Goal: Transaction & Acquisition: Purchase product/service

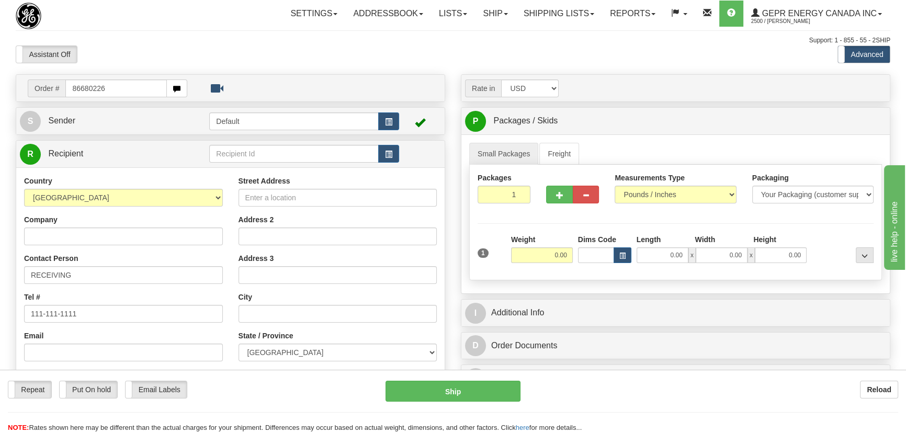
type input "86680226"
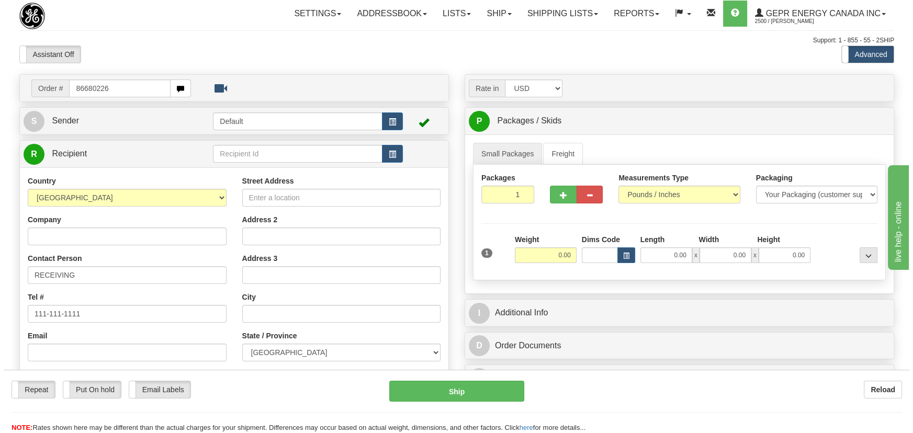
click at [378, 67] on body "Training Course Close Toggle navigation Settings Shipping Preferences New Recip…" at bounding box center [453, 216] width 906 height 433
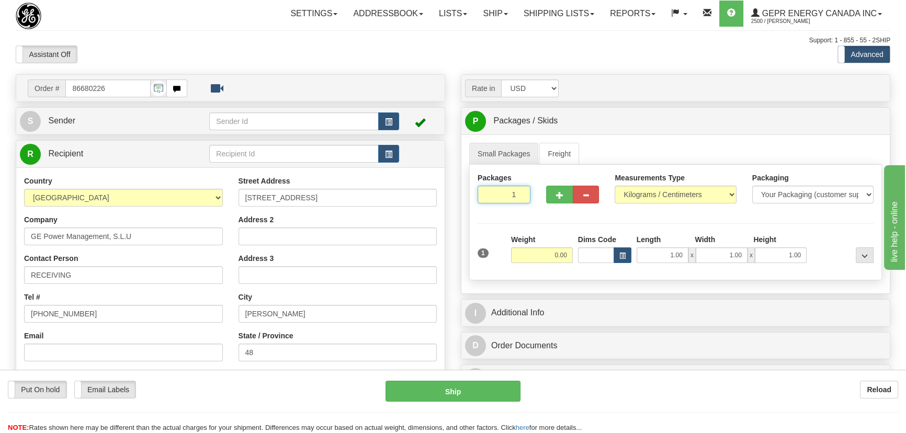
drag, startPoint x: 503, startPoint y: 197, endPoint x: 542, endPoint y: 227, distance: 48.9
click at [542, 227] on div "Packages 1 1 Measurements Type" at bounding box center [675, 223] width 413 height 116
type input "3"
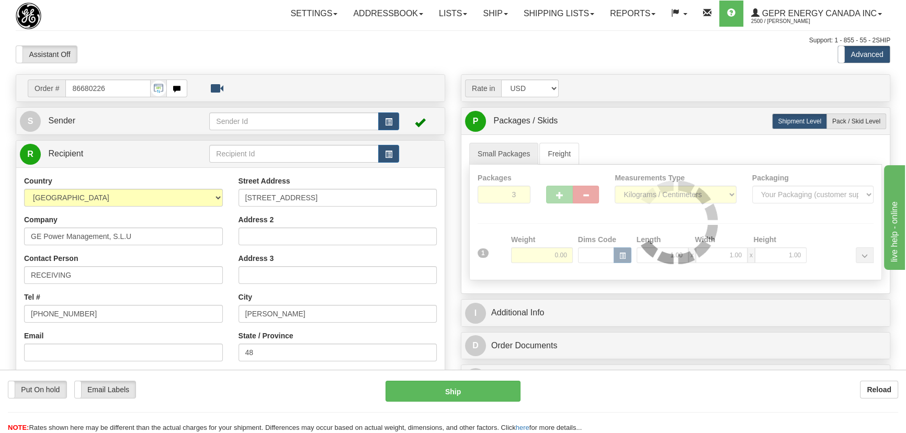
click at [547, 222] on div "Packages 3 1 Measurements Type" at bounding box center [675, 223] width 413 height 116
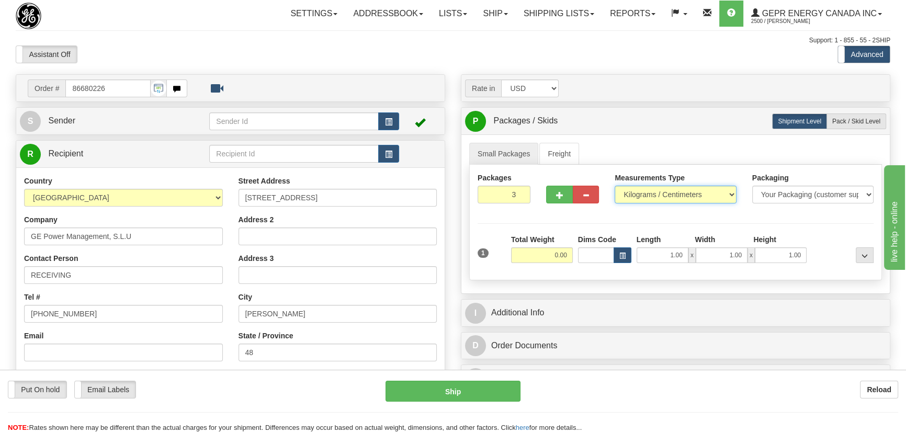
click at [690, 191] on select "Pounds / Inches Kilograms / Centimeters" at bounding box center [675, 195] width 121 height 18
select select "0"
click at [615, 186] on select "Pounds / Inches Kilograms / Centimeters" at bounding box center [675, 195] width 121 height 18
click at [544, 252] on input "0.00" at bounding box center [542, 256] width 62 height 16
type input "89.00"
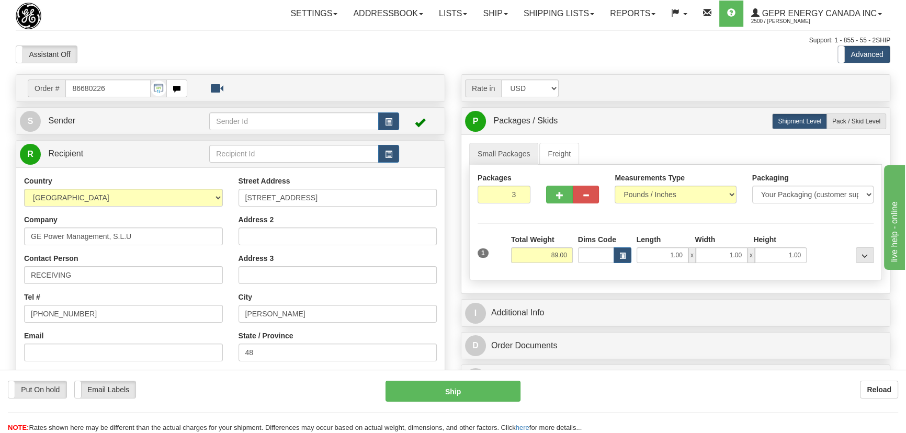
click at [643, 52] on div "Assistant On Assistant Off Do a return Do a return Previous Next Standard Advan…" at bounding box center [453, 55] width 891 height 18
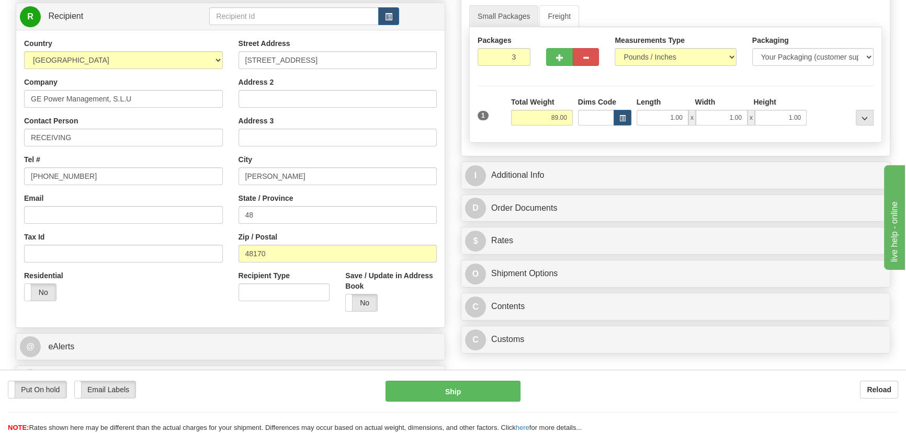
scroll to position [142, 0]
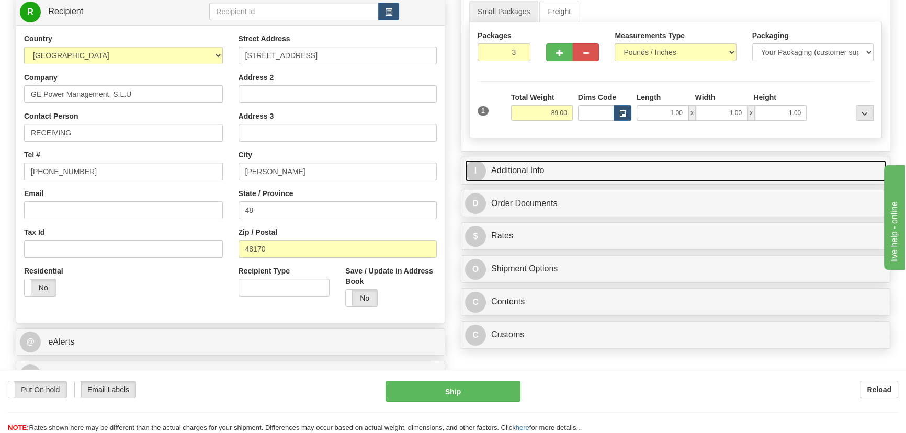
click at [685, 167] on link "I Additional Info" at bounding box center [675, 170] width 421 height 21
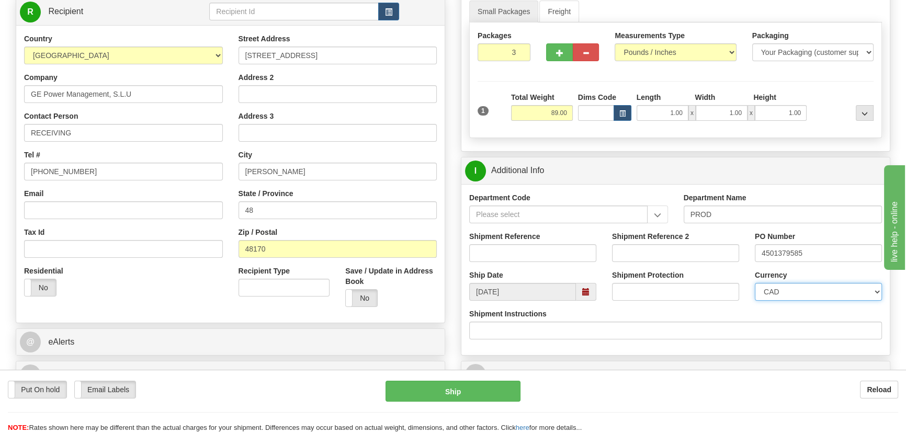
click at [794, 293] on select "CAD USD EUR ZAR [PERSON_NAME] ARN AUD AUS AWG BBD BFR BGN BHD BMD BND BRC BRL C…" at bounding box center [818, 292] width 127 height 18
select select "1"
click at [755, 283] on select "CAD USD EUR ZAR [PERSON_NAME] ARN AUD AUS AWG BBD BFR BGN BHD BMD BND BRC BRL C…" at bounding box center [818, 292] width 127 height 18
click at [567, 254] on input "Shipment Reference" at bounding box center [532, 253] width 127 height 18
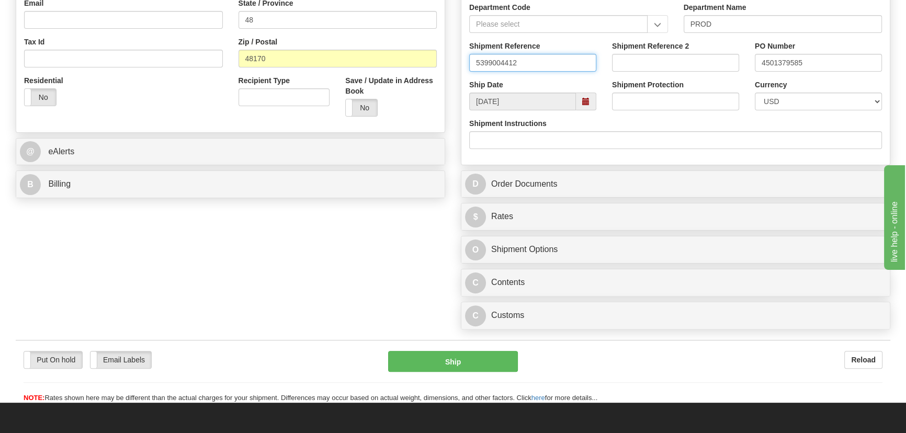
type input "5399004412"
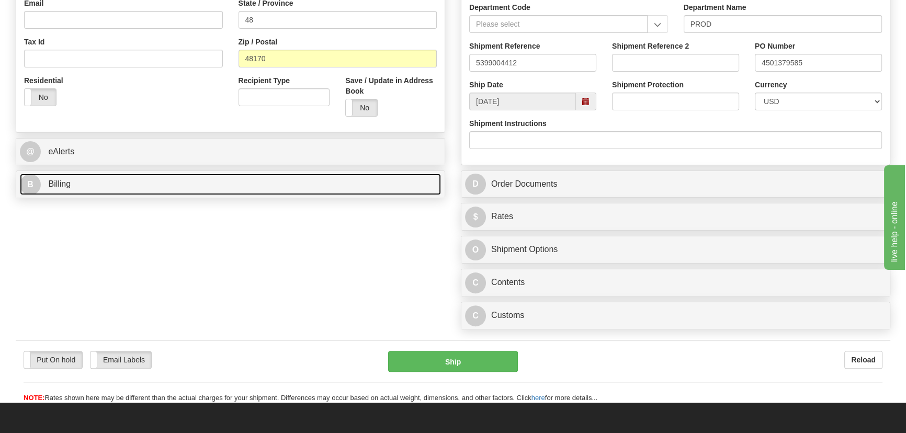
click at [234, 180] on link "B Billing" at bounding box center [230, 184] width 421 height 21
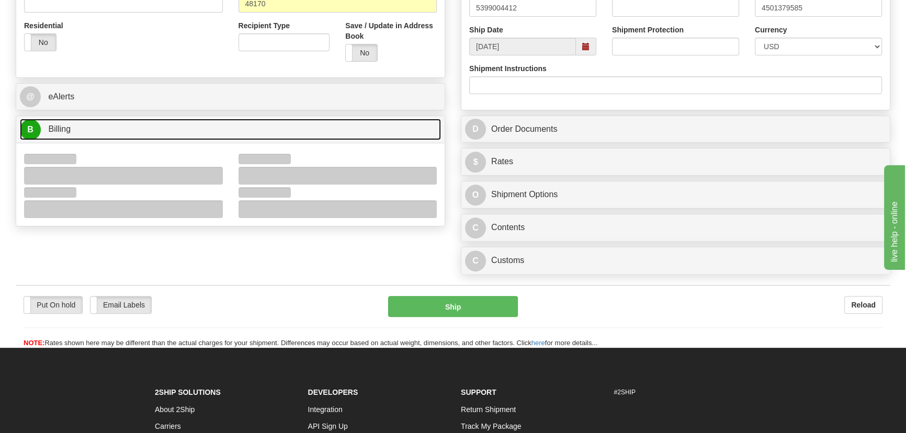
scroll to position [476, 0]
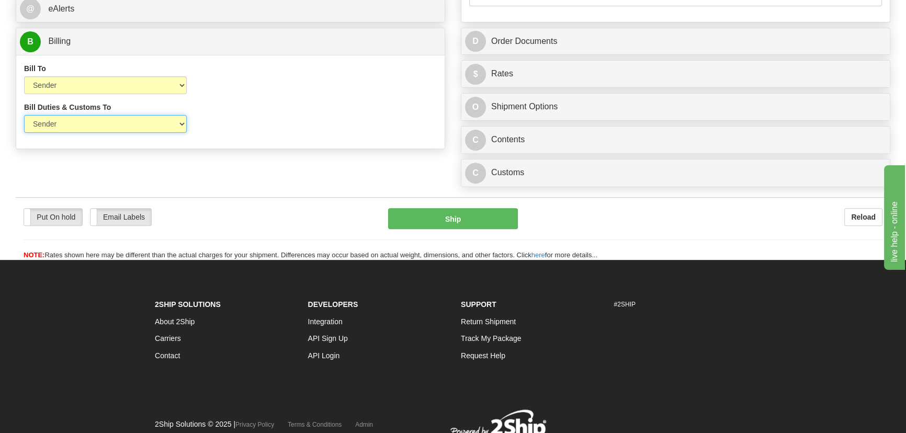
click at [132, 128] on select "Sender Recipient Third Party" at bounding box center [105, 124] width 163 height 18
select select "2"
click at [24, 116] on select "Sender Recipient Third Party" at bounding box center [105, 124] width 163 height 18
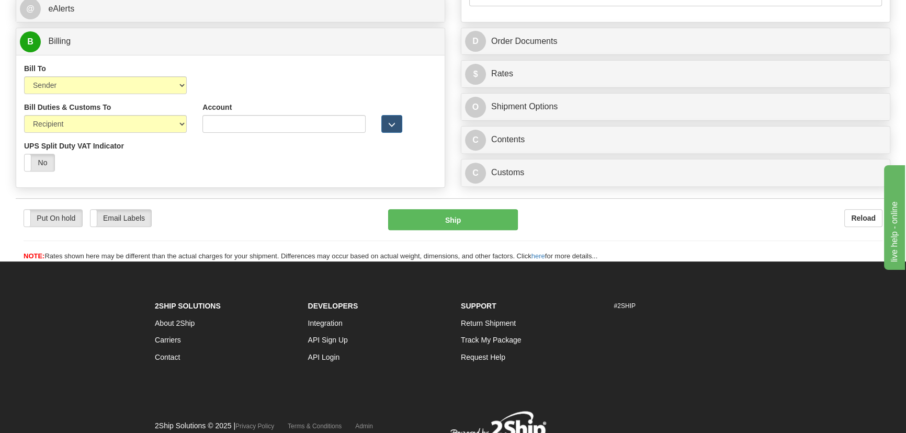
click at [275, 225] on div "Put On hold Put On hold Email Labels Email Labels Edit Reload" at bounding box center [198, 218] width 349 height 18
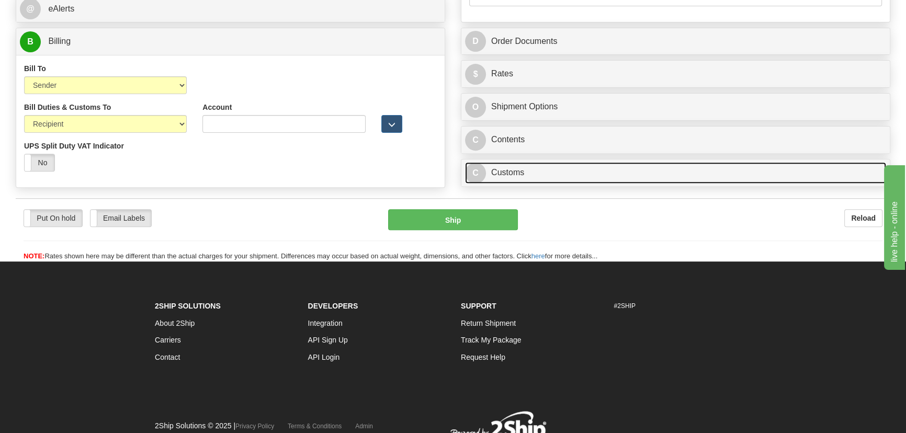
click at [600, 180] on link "C Customs" at bounding box center [675, 172] width 421 height 21
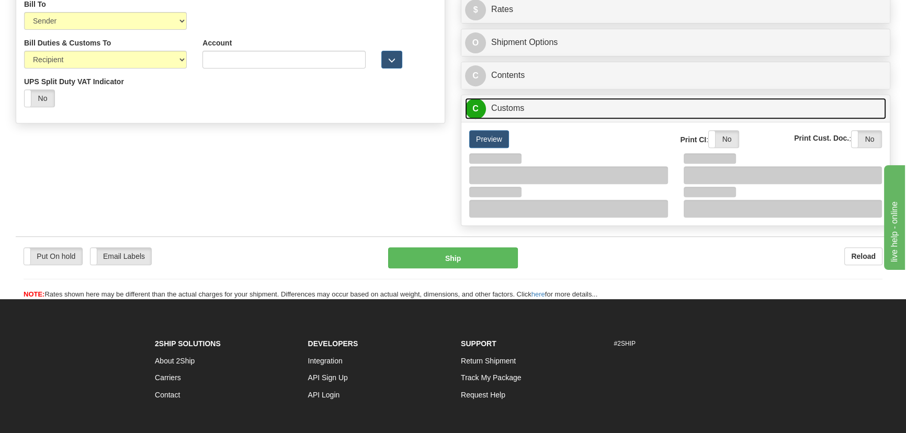
scroll to position [618, 0]
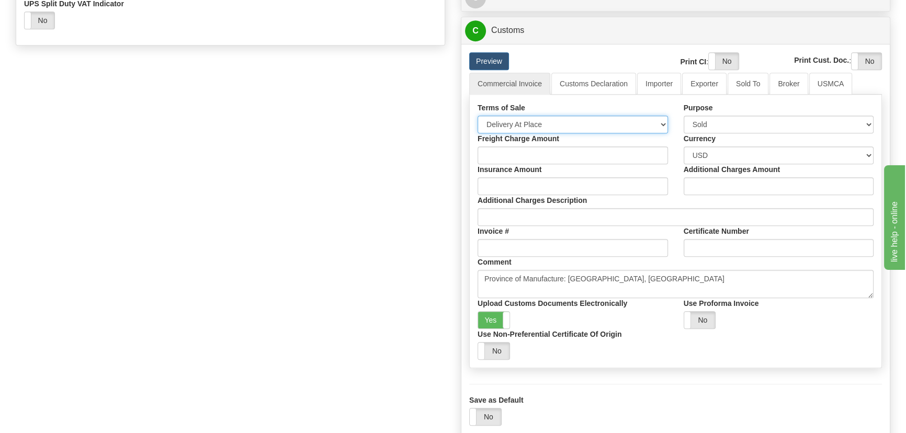
click at [574, 125] on select "Free Carrier Free On Board Ex Works Delivered Duty Unpaid Delivered Duty Paid C…" at bounding box center [573, 125] width 191 height 18
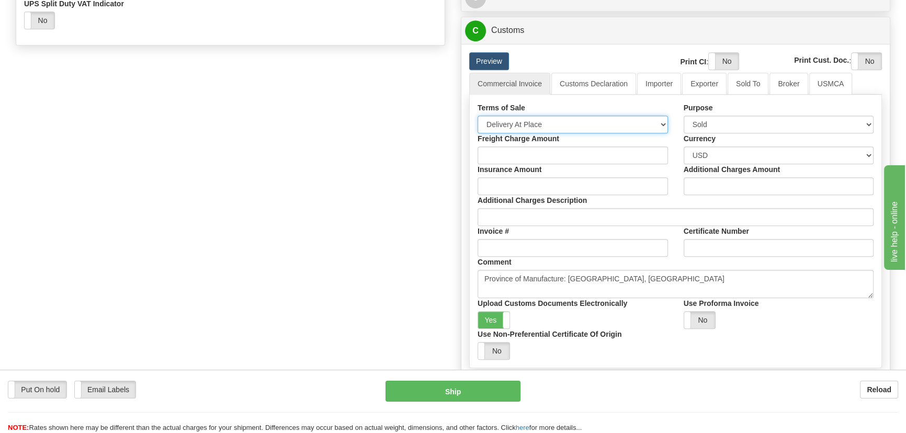
select select "7"
click at [478, 116] on select "Free Carrier Free On Board Ex Works Delivered Duty Unpaid Delivered Duty Paid C…" at bounding box center [573, 125] width 191 height 18
click at [651, 87] on link "Importer" at bounding box center [659, 84] width 44 height 22
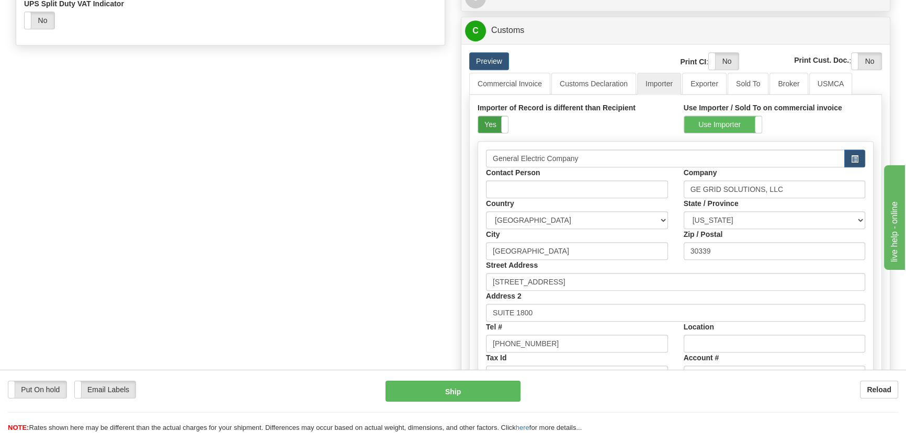
click at [494, 124] on label "Yes" at bounding box center [493, 124] width 30 height 17
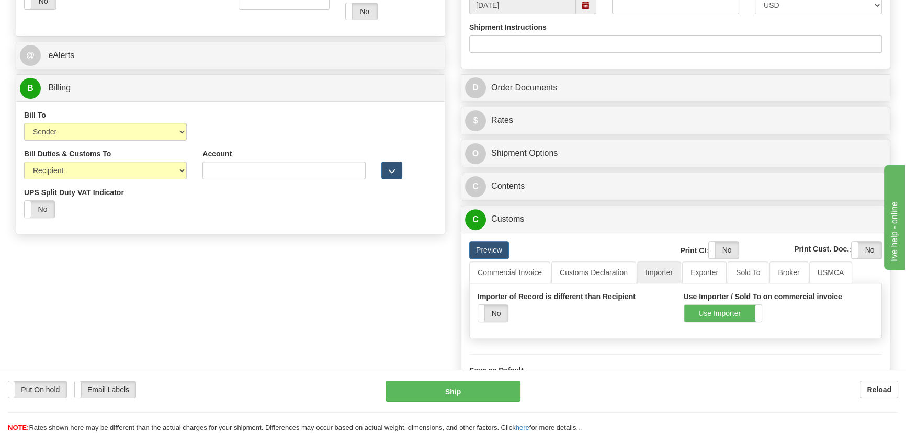
scroll to position [428, 0]
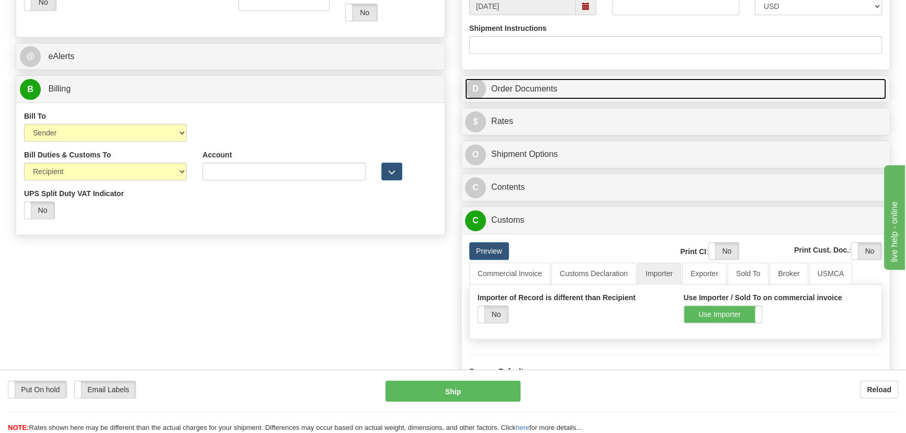
click at [723, 89] on link "D Order Documents" at bounding box center [675, 89] width 421 height 21
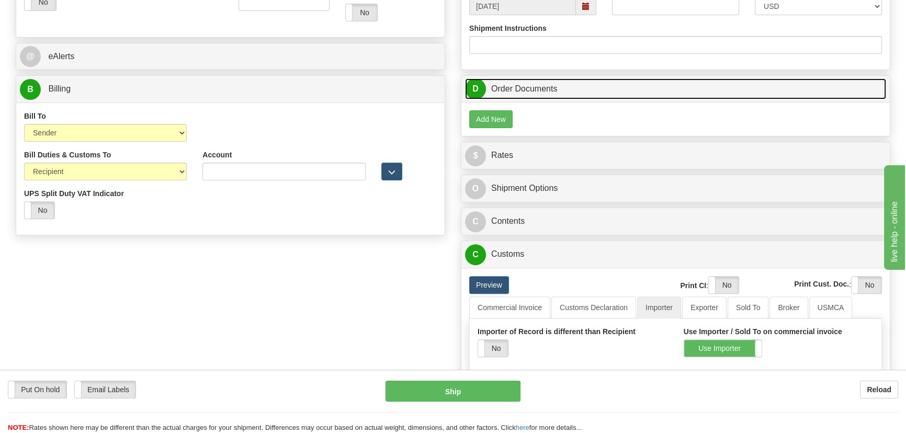
click at [767, 83] on link "D Order Documents" at bounding box center [675, 89] width 421 height 21
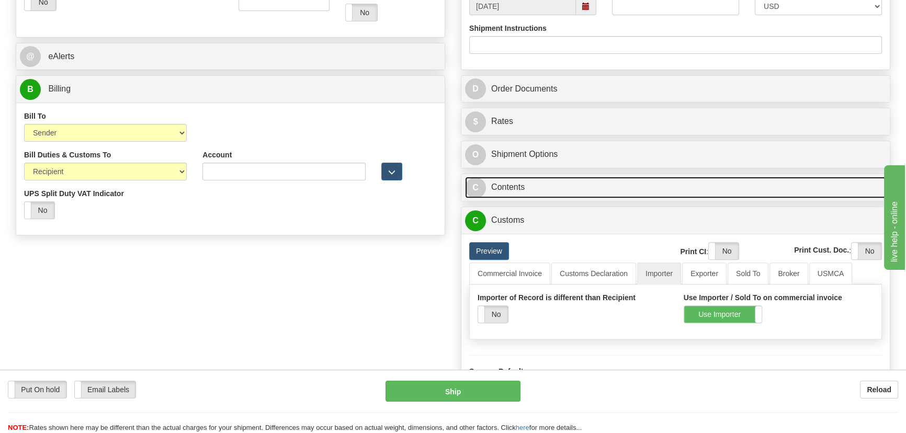
click at [730, 189] on link "C Contents" at bounding box center [675, 187] width 421 height 21
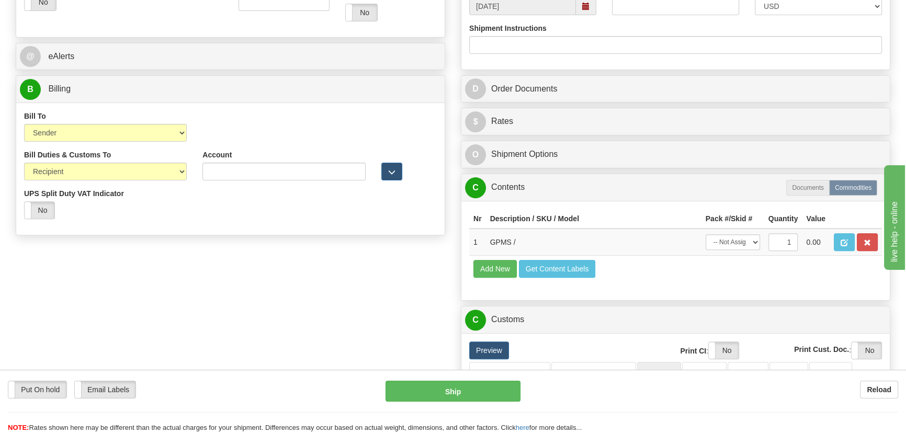
click at [415, 289] on div "Order # 86680226 S Sender" at bounding box center [453, 81] width 891 height 871
click at [349, 288] on div "Order # 86680226 S Sender" at bounding box center [453, 81] width 891 height 871
click at [360, 279] on div "Order # 86680226 S Sender" at bounding box center [453, 81] width 891 height 871
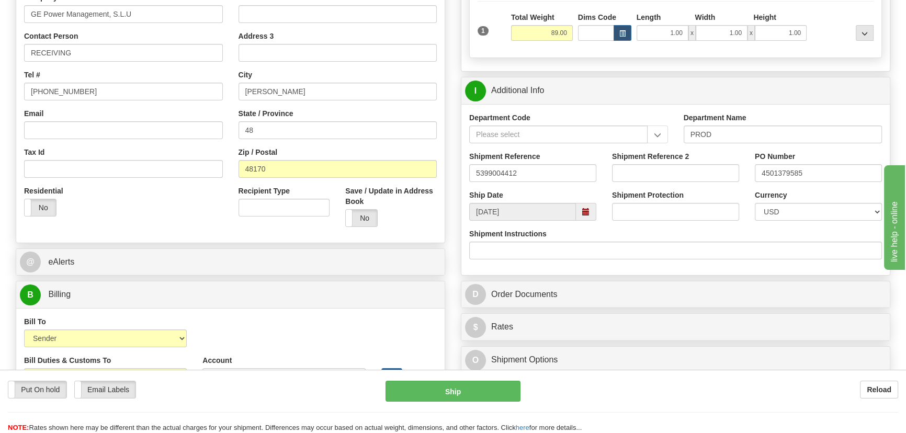
scroll to position [190, 0]
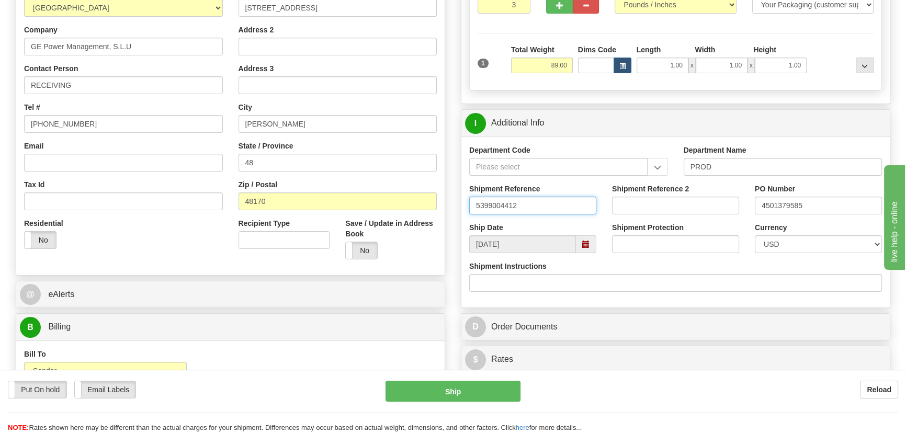
drag, startPoint x: 439, startPoint y: 201, endPoint x: 397, endPoint y: 199, distance: 41.9
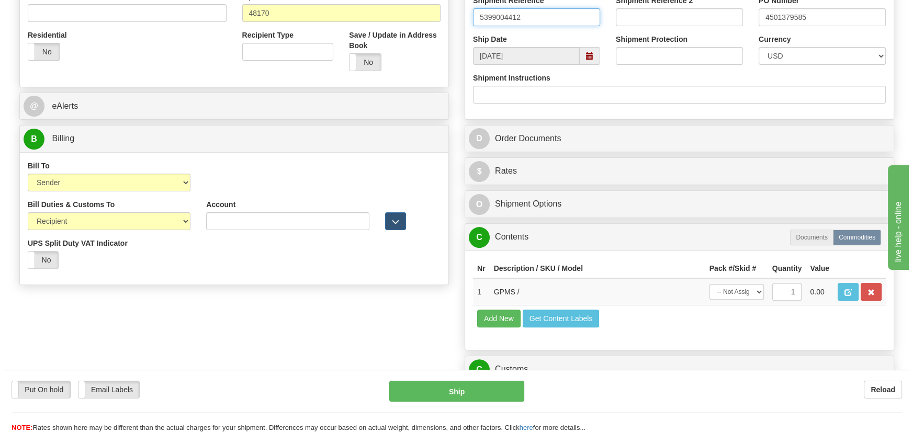
scroll to position [380, 0]
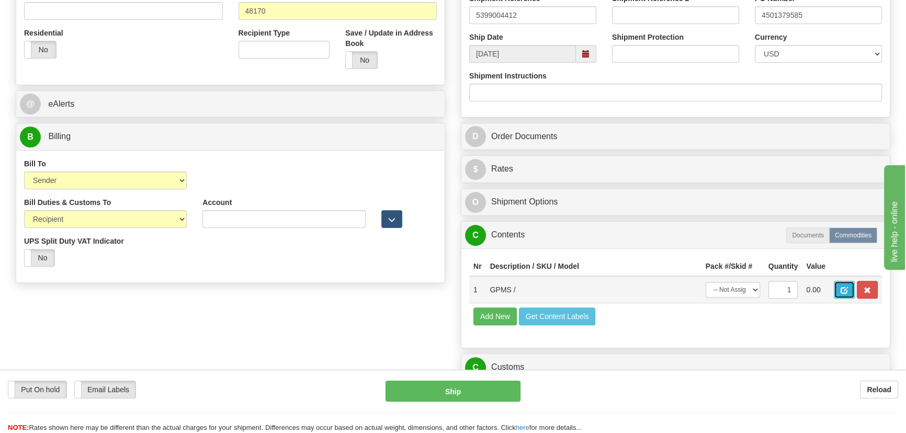
click at [840, 288] on button "button" at bounding box center [844, 290] width 21 height 18
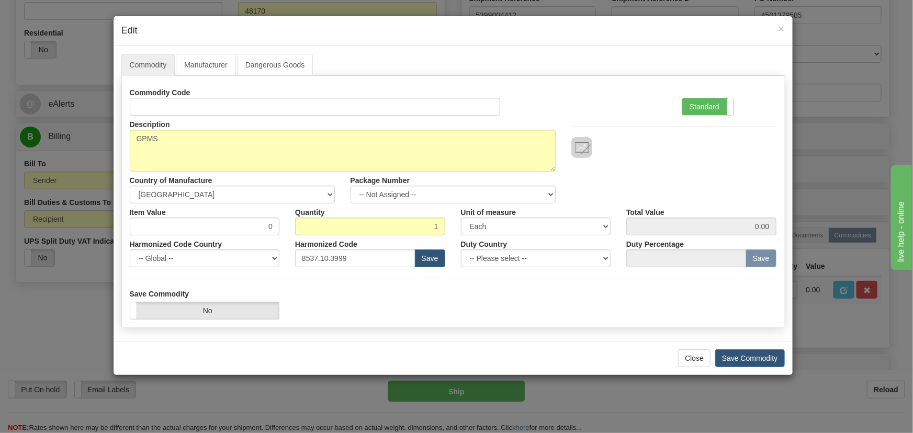
click at [284, 234] on div "Item Value 0" at bounding box center [205, 220] width 166 height 32
drag, startPoint x: 267, startPoint y: 227, endPoint x: 284, endPoint y: 237, distance: 19.9
click at [284, 237] on div "Commodity Code Standard Advanced Description GPMS Country of Manufacture -- Unk…" at bounding box center [453, 176] width 647 height 184
paste input "6.127,84"
type input "6127.84"
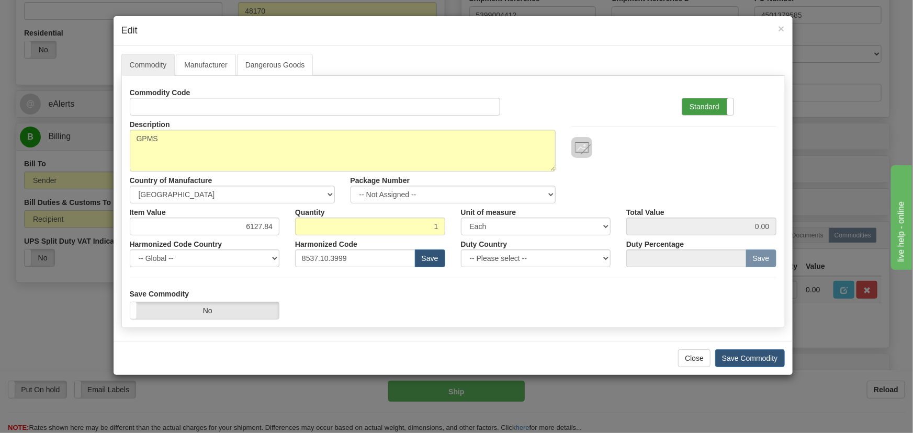
type input "6127.84"
click at [689, 100] on label "Standard" at bounding box center [707, 106] width 51 height 17
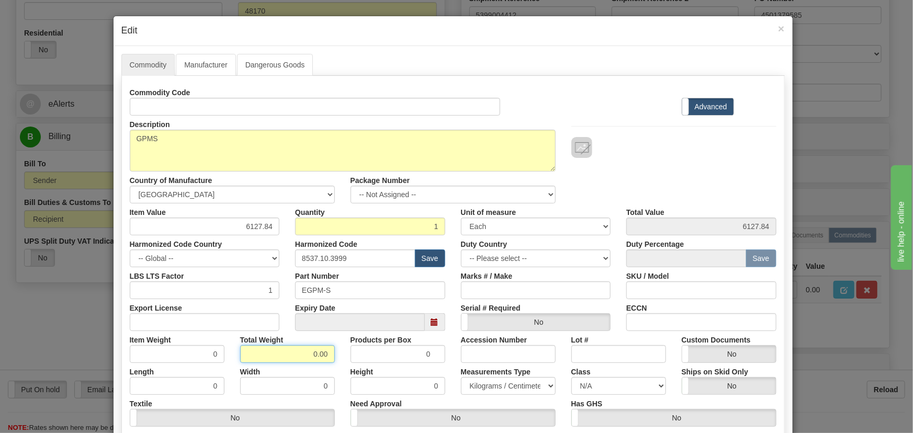
drag, startPoint x: 328, startPoint y: 361, endPoint x: 343, endPoint y: 368, distance: 16.4
click at [343, 368] on div "Commodity Code Standard Advanced Description GPMS Country of Manufacture -- Unk…" at bounding box center [453, 271] width 647 height 375
type input "1"
type input "1.0000"
click at [343, 368] on div "Height 0" at bounding box center [398, 379] width 110 height 32
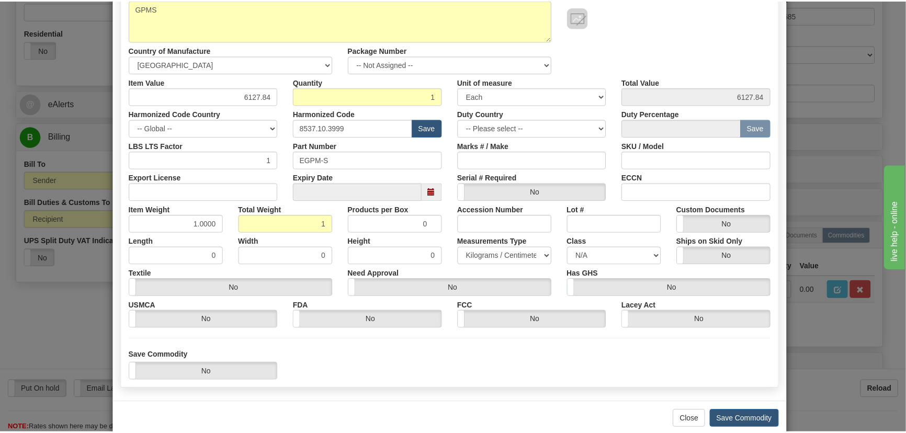
scroll to position [149, 0]
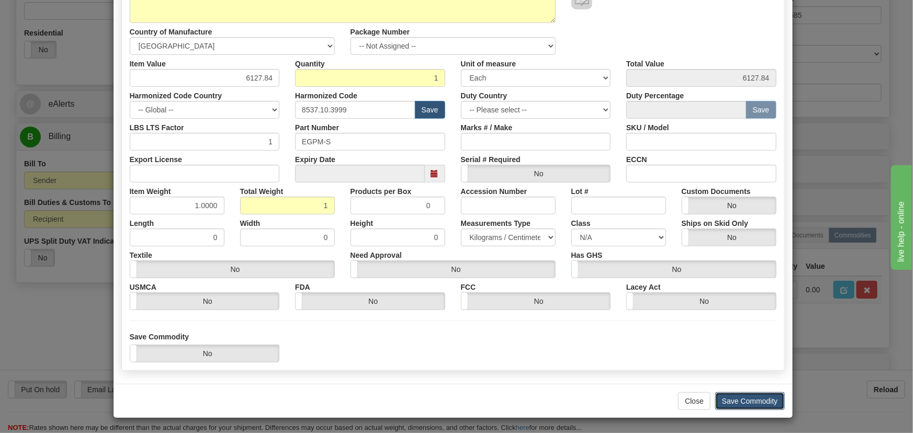
click at [733, 399] on button "Save Commodity" at bounding box center [750, 402] width 70 height 18
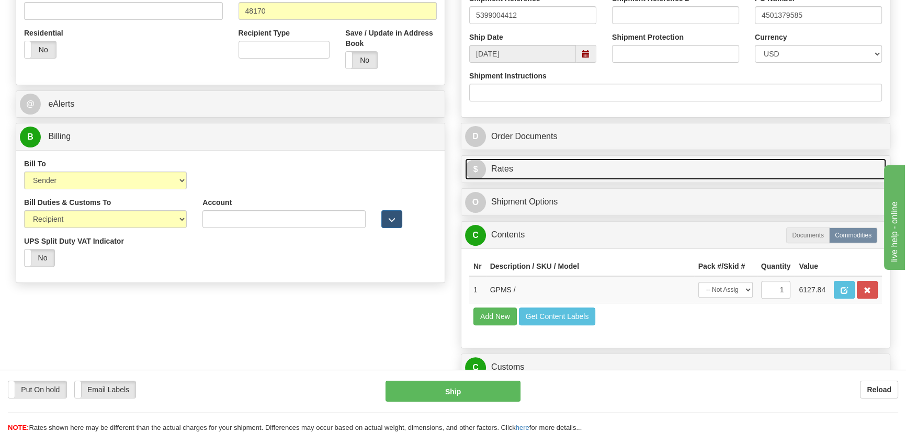
click at [659, 166] on link "$ Rates" at bounding box center [675, 169] width 421 height 21
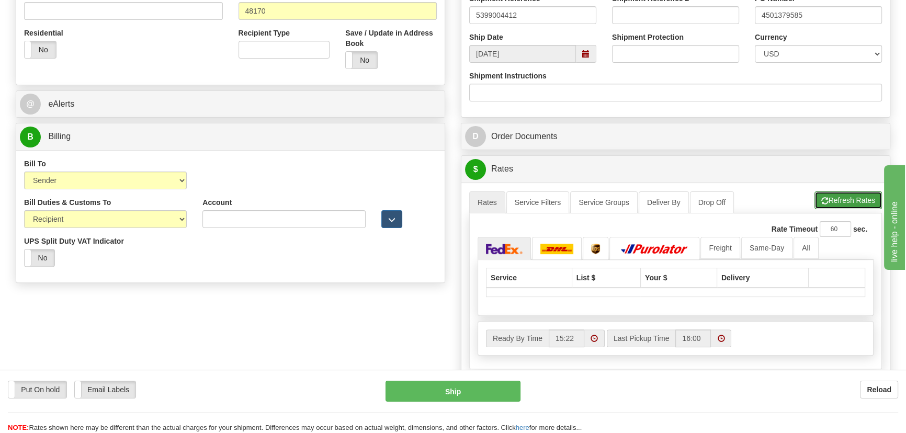
click at [858, 199] on button "Refresh Rates" at bounding box center [849, 201] width 68 height 18
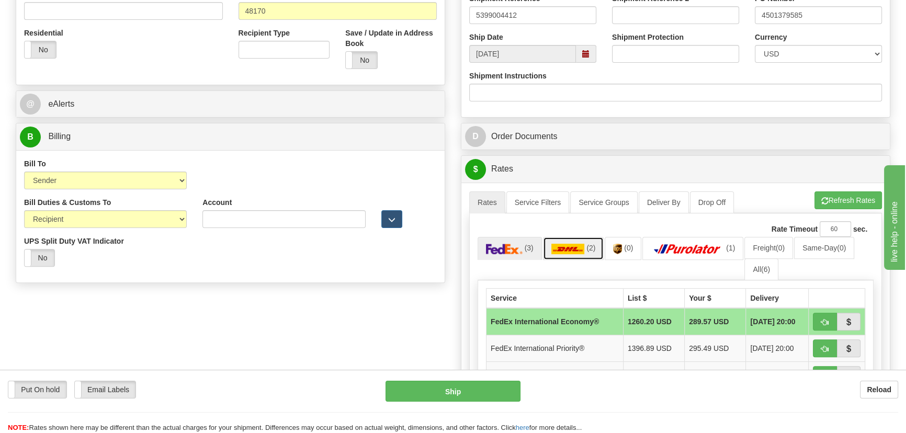
click at [589, 250] on span "(2)" at bounding box center [591, 248] width 9 height 8
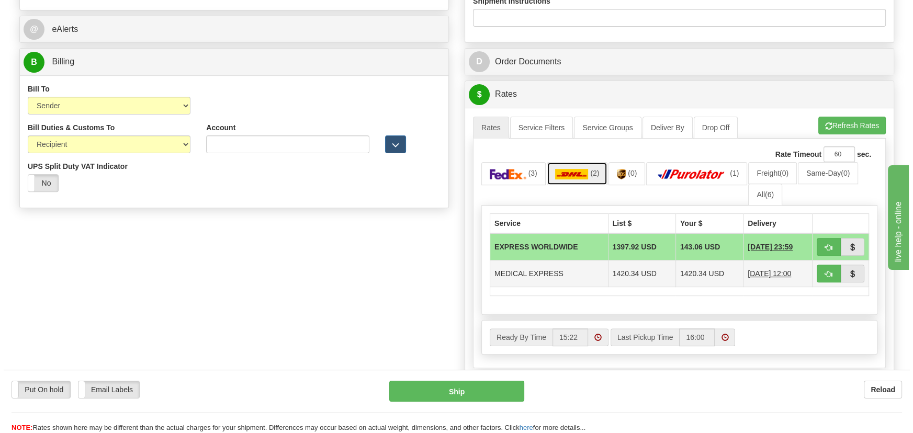
scroll to position [476, 0]
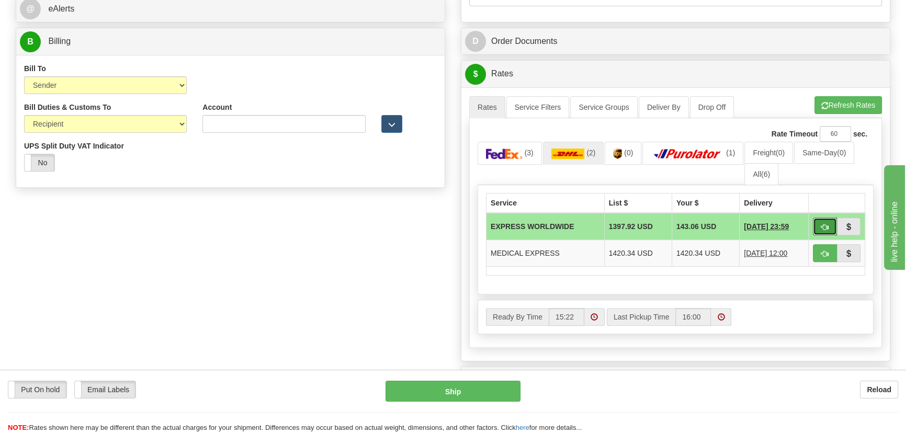
click at [825, 227] on span "button" at bounding box center [825, 227] width 7 height 7
type input "P"
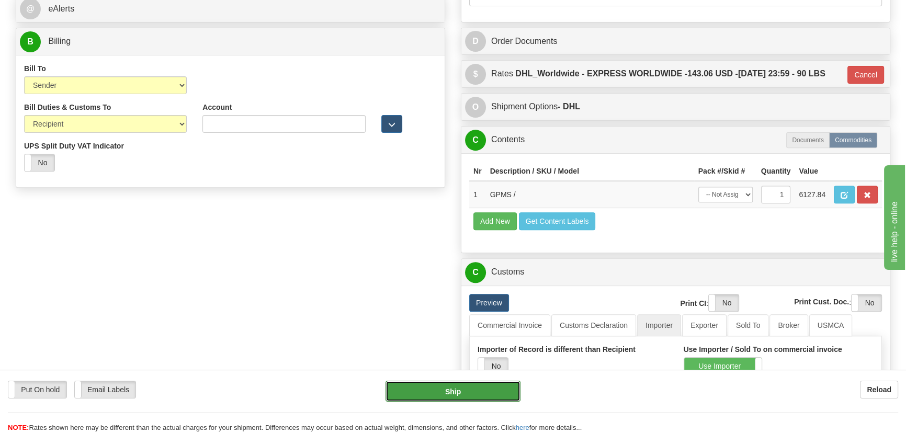
click at [468, 391] on button "Ship" at bounding box center [454, 391] width 136 height 21
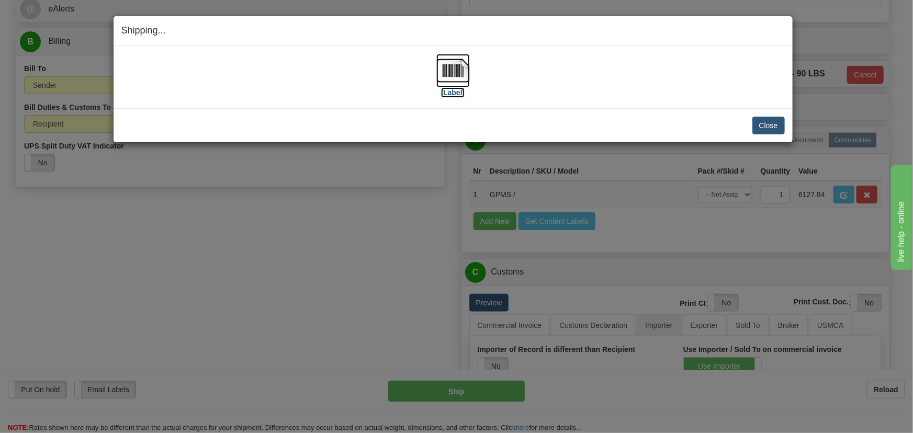
click at [458, 75] on img at bounding box center [452, 70] width 33 height 33
click at [761, 124] on button "Close" at bounding box center [769, 126] width 32 height 18
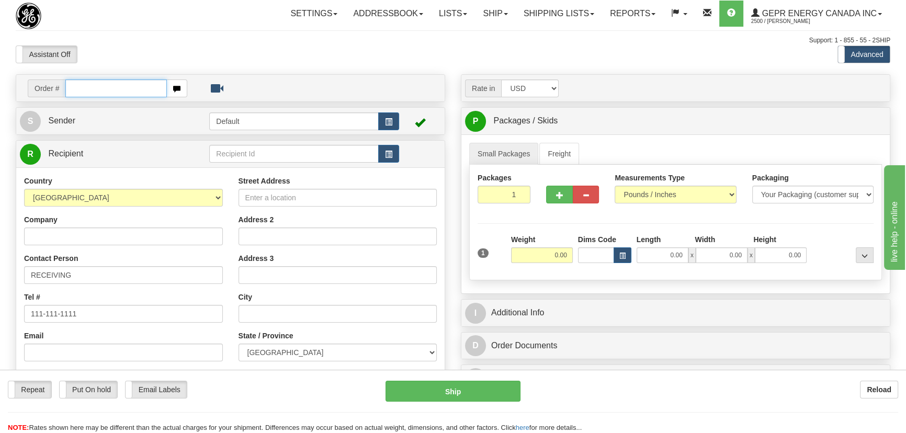
paste input "0086680231"
click at [81, 86] on input "0086680231" at bounding box center [116, 89] width 102 height 18
type input "86680231"
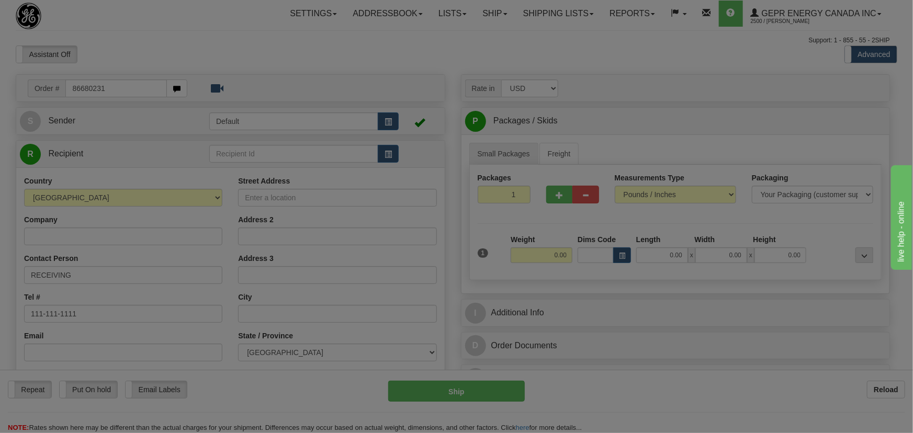
drag, startPoint x: 228, startPoint y: 44, endPoint x: 249, endPoint y: 18, distance: 33.8
click at [228, 44] on body "Training Course Close Toggle navigation Settings Shipping Preferences New Recip…" at bounding box center [456, 216] width 913 height 433
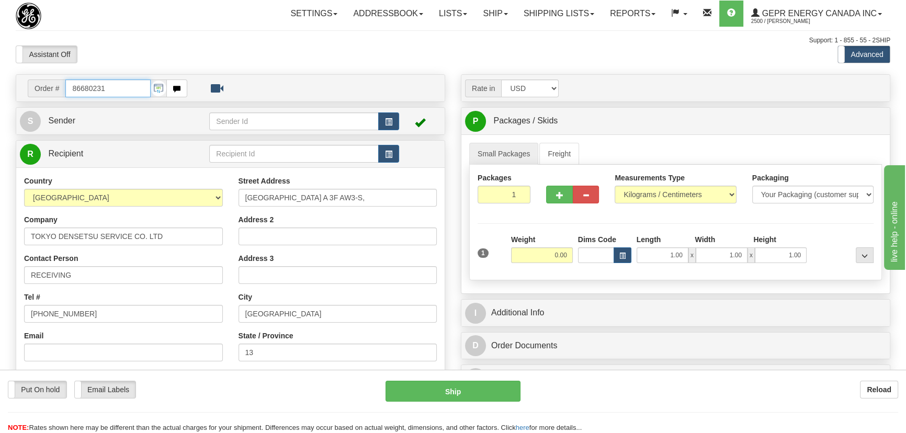
scroll to position [47, 0]
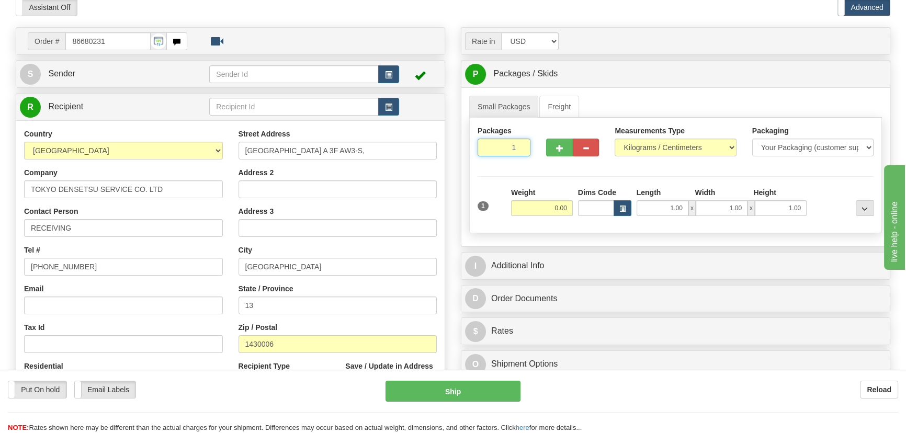
drag, startPoint x: 500, startPoint y: 146, endPoint x: 541, endPoint y: 166, distance: 45.9
click at [541, 166] on div "Packages 1 1 Measurements Type" at bounding box center [675, 176] width 413 height 116
type input "3"
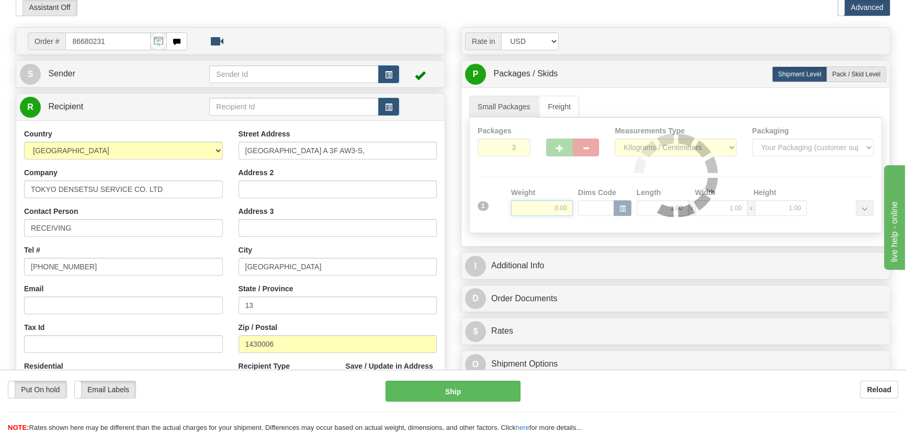
click at [552, 202] on div "Packages 3 1 Measurements Type" at bounding box center [675, 176] width 413 height 116
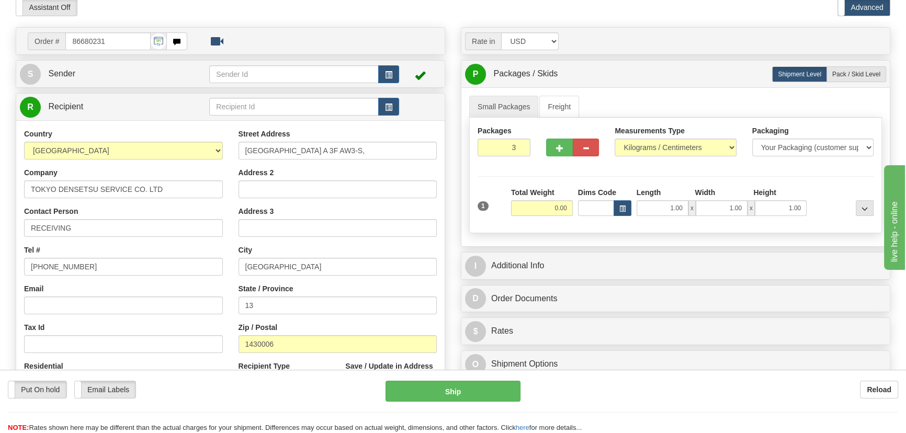
click at [551, 205] on input "0.00" at bounding box center [542, 208] width 62 height 16
type input "89.00"
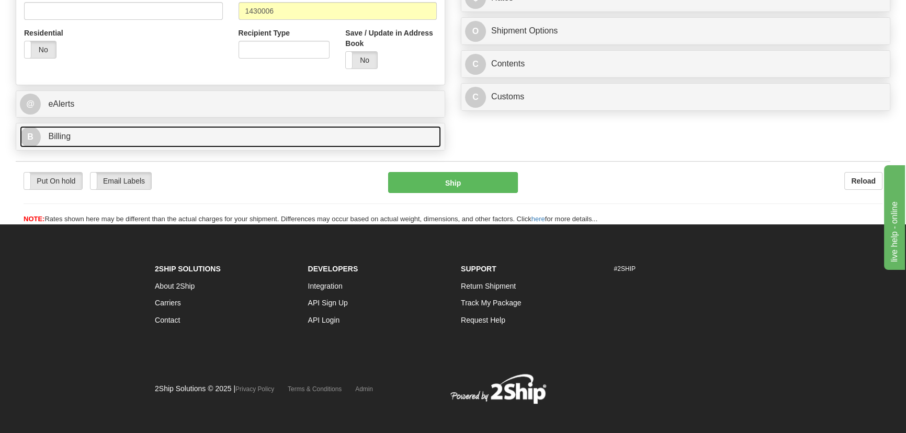
click at [206, 133] on link "B Billing" at bounding box center [230, 136] width 421 height 21
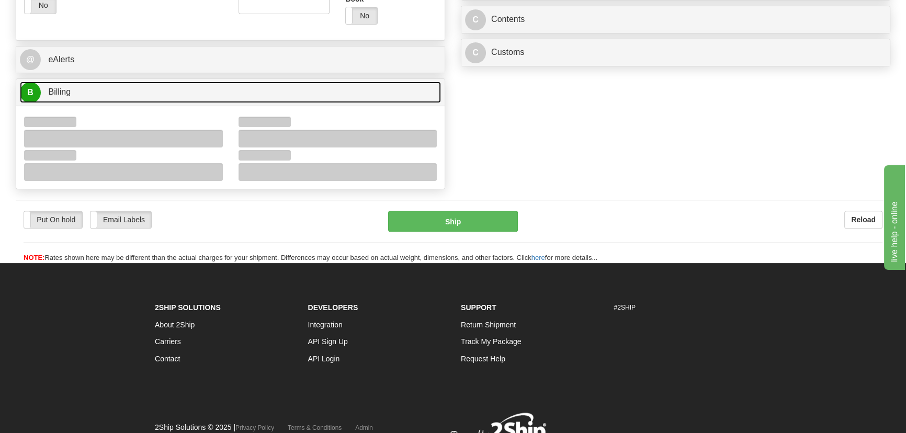
scroll to position [467, 0]
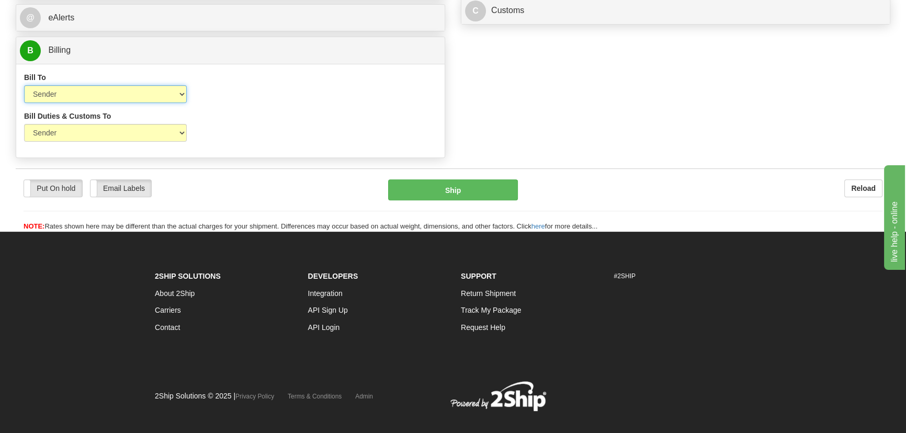
click at [103, 89] on select "Sender Recipient Third Party Collect" at bounding box center [105, 94] width 163 height 18
select select "2"
click at [24, 85] on select "Sender Recipient Third Party Collect" at bounding box center [105, 94] width 163 height 18
drag, startPoint x: 88, startPoint y: 135, endPoint x: 84, endPoint y: 141, distance: 7.7
click at [87, 136] on select "Sender Recipient Third Party" at bounding box center [105, 133] width 163 height 18
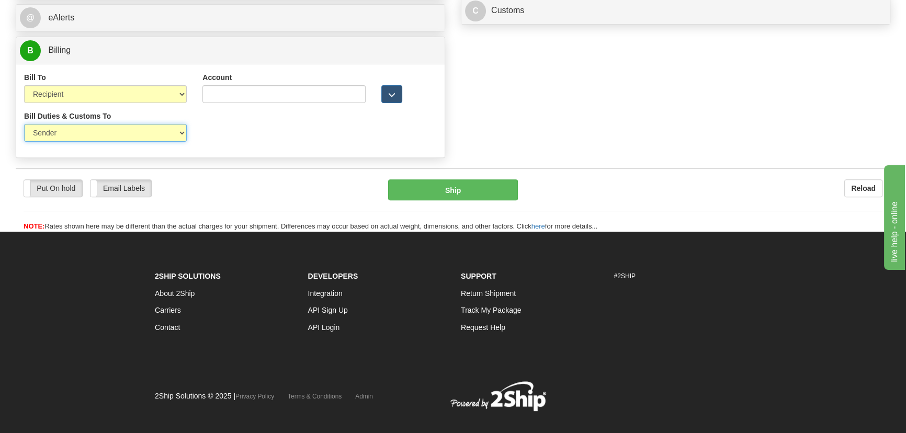
select select "2"
click at [24, 124] on select "Sender Recipient Third Party" at bounding box center [105, 133] width 163 height 18
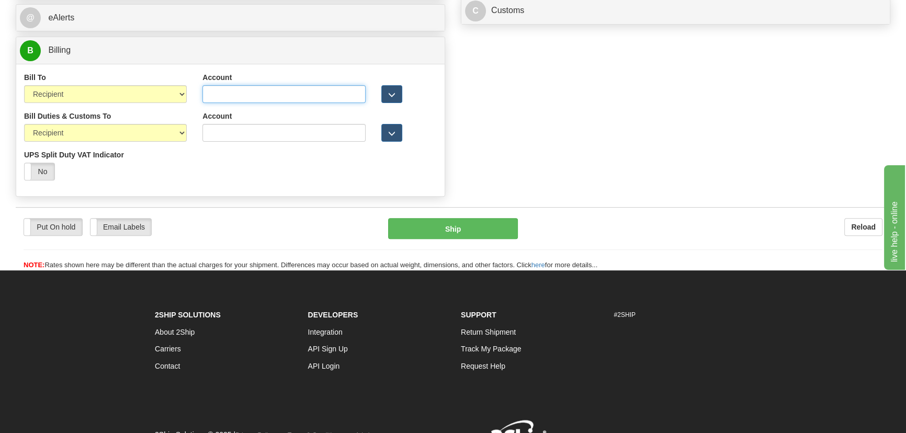
click at [273, 91] on input "Account" at bounding box center [284, 94] width 163 height 18
paste input "349723697"
type input "349723697"
click at [234, 127] on input "Account" at bounding box center [284, 133] width 163 height 18
paste input "349723697"
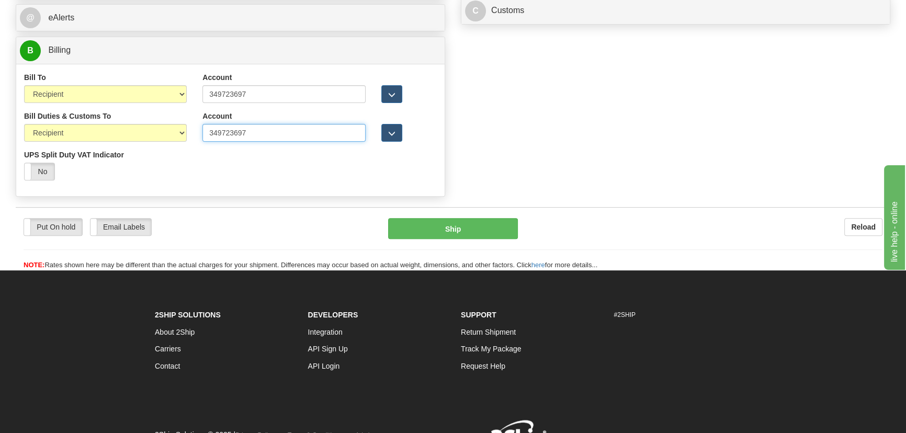
type input "349723697"
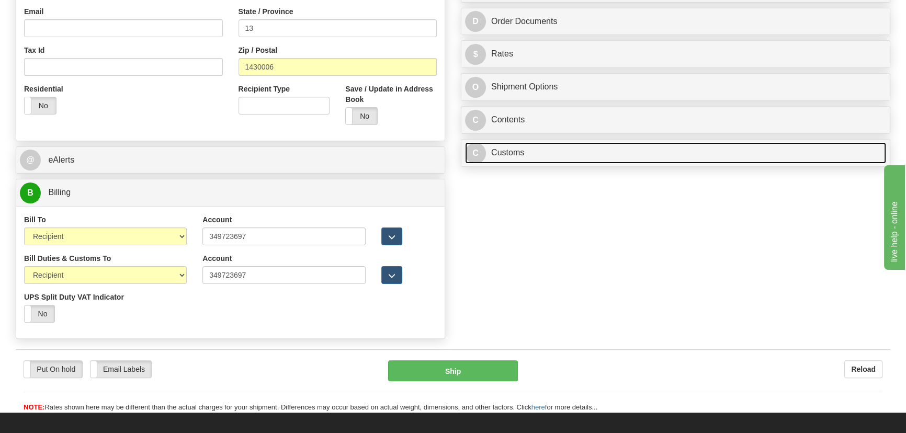
click at [610, 149] on link "C Customs" at bounding box center [675, 152] width 421 height 21
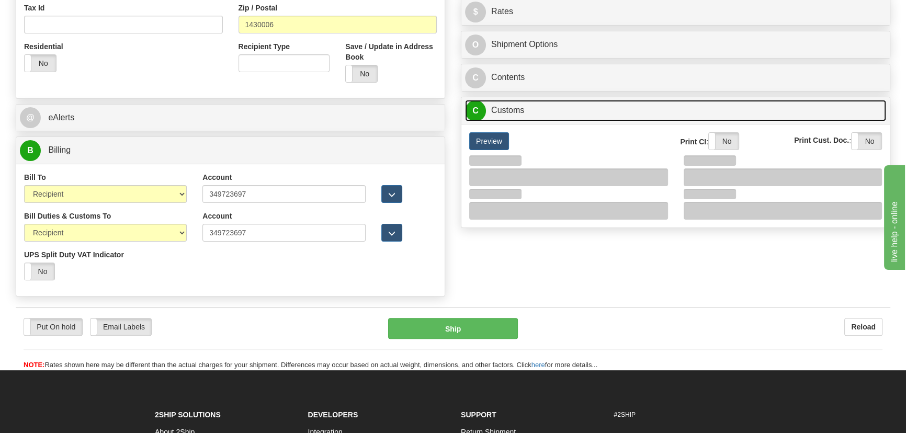
scroll to position [419, 0]
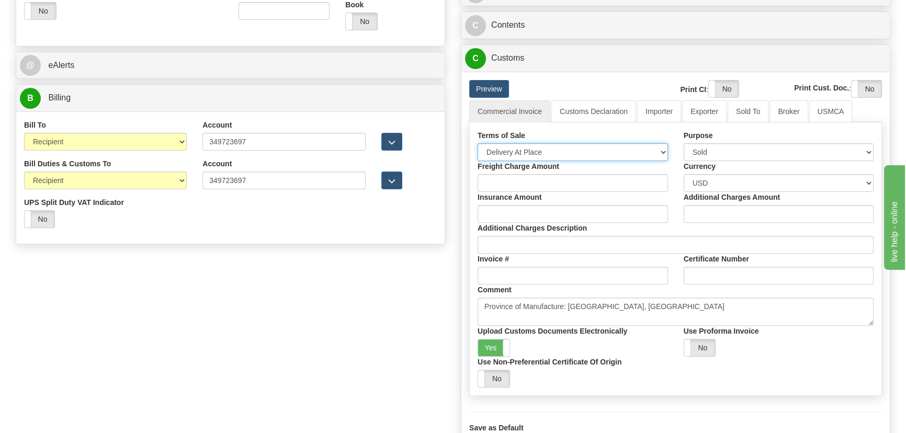
click at [537, 149] on select "Free Carrier Free On Board Ex Works Delivered Duty Unpaid Delivered Duty Paid C…" at bounding box center [573, 152] width 191 height 18
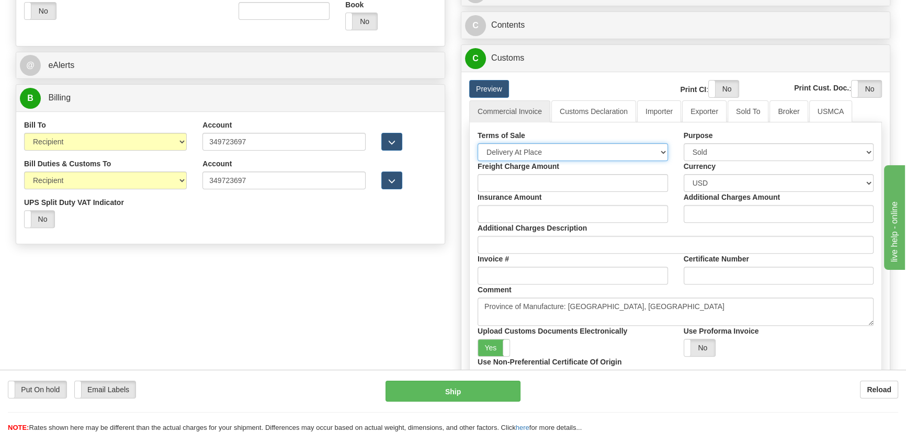
select select "7"
click at [478, 143] on select "Free Carrier Free On Board Ex Works Delivered Duty Unpaid Delivered Duty Paid C…" at bounding box center [573, 152] width 191 height 18
click at [651, 112] on link "Importer" at bounding box center [659, 111] width 44 height 22
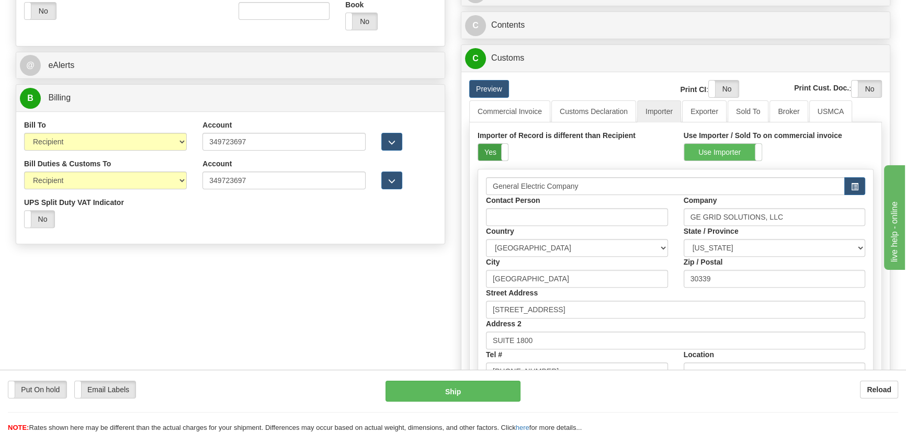
click at [499, 157] on label "Yes" at bounding box center [493, 152] width 30 height 17
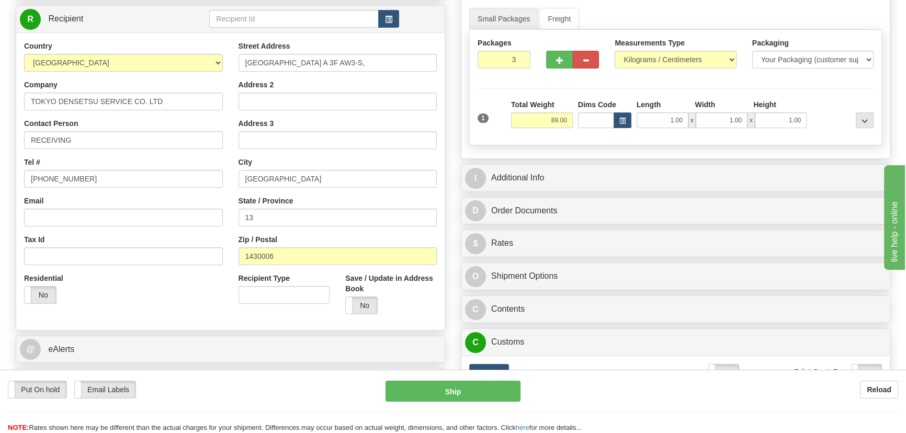
scroll to position [134, 0]
click at [667, 53] on select "Pounds / Inches Kilograms / Centimeters" at bounding box center [675, 61] width 121 height 18
select select "0"
click at [615, 52] on select "Pounds / Inches Kilograms / Centimeters" at bounding box center [675, 61] width 121 height 18
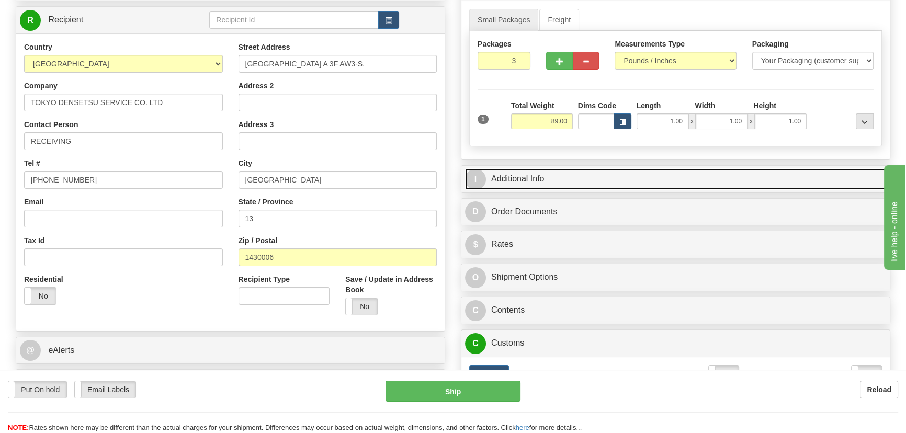
click at [660, 173] on link "I Additional Info" at bounding box center [675, 179] width 421 height 21
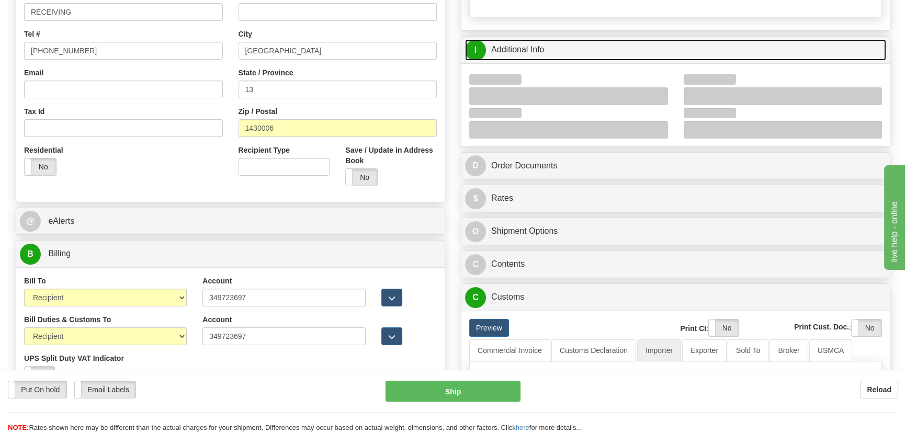
scroll to position [277, 0]
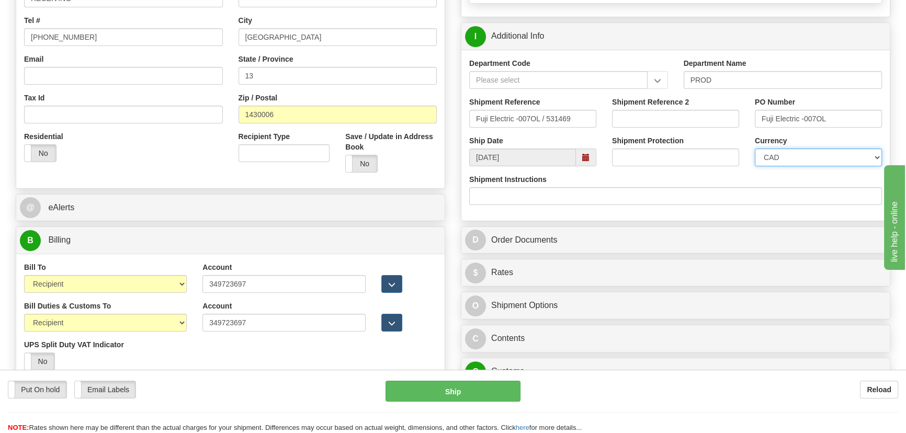
click at [777, 158] on select "CAD USD EUR ZAR [PERSON_NAME] ARN AUD AUS AWG BBD BFR BGN BHD BMD BND BRC BRL C…" at bounding box center [818, 158] width 127 height 18
select select "1"
click at [755, 149] on select "CAD USD EUR ZAR [PERSON_NAME] ARN AUD AUS AWG BBD BFR BGN BHD BMD BND BRC BRL C…" at bounding box center [818, 158] width 127 height 18
click at [658, 116] on input "Shipment Reference 2" at bounding box center [675, 119] width 127 height 18
drag, startPoint x: 693, startPoint y: 122, endPoint x: 526, endPoint y: 135, distance: 167.4
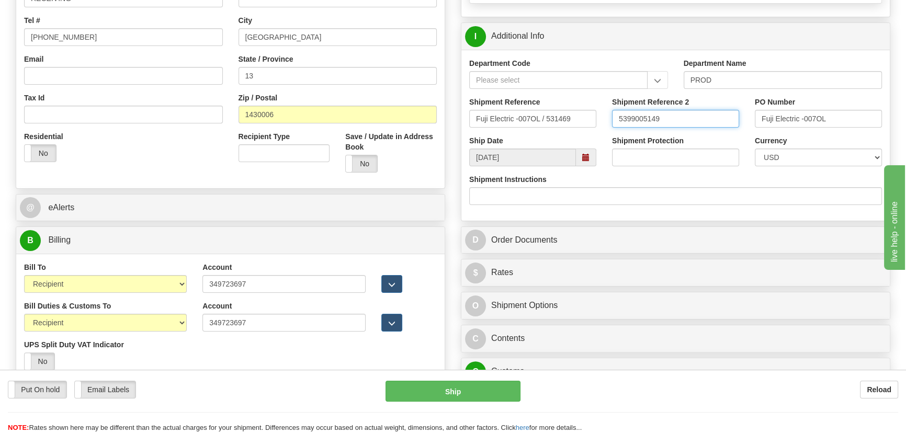
click at [528, 130] on div "Shipment Reference Fuji Electric -007OL / 531469 Shipment Reference 2 539900514…" at bounding box center [676, 116] width 429 height 39
type input "5399005149"
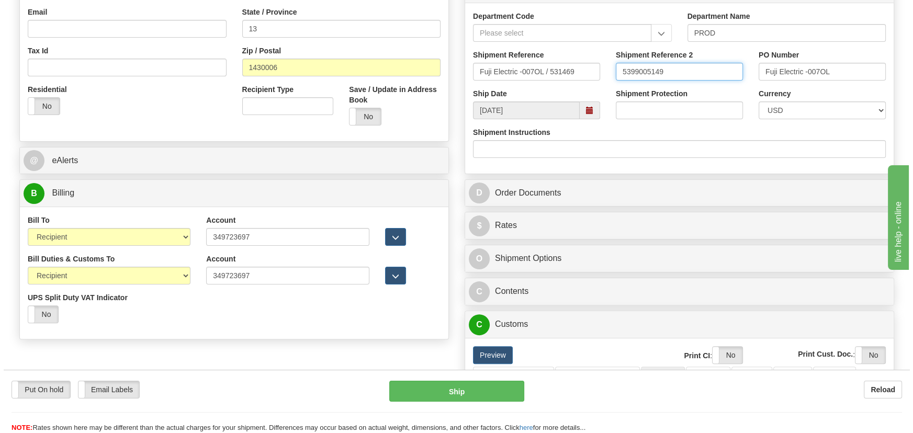
scroll to position [467, 0]
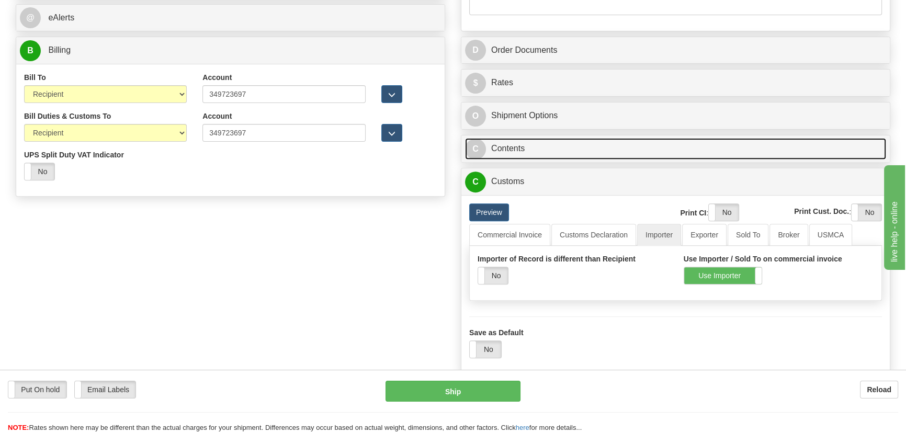
click at [703, 147] on link "C Contents" at bounding box center [675, 148] width 421 height 21
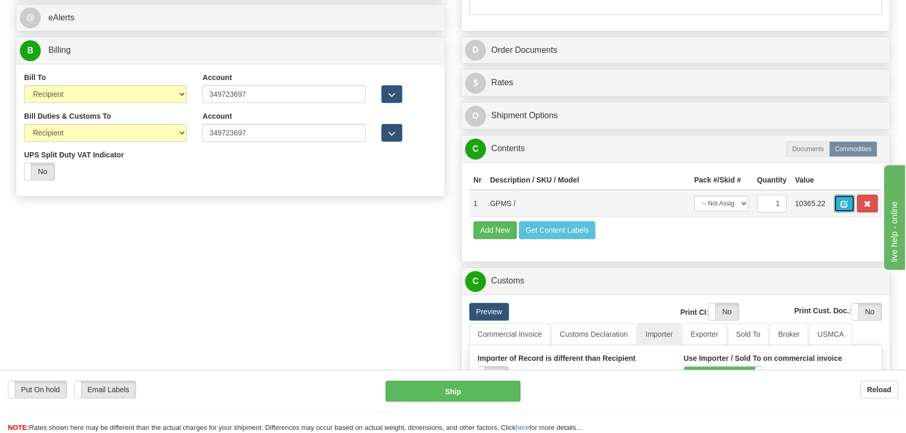
click at [841, 200] on button "button" at bounding box center [844, 204] width 21 height 18
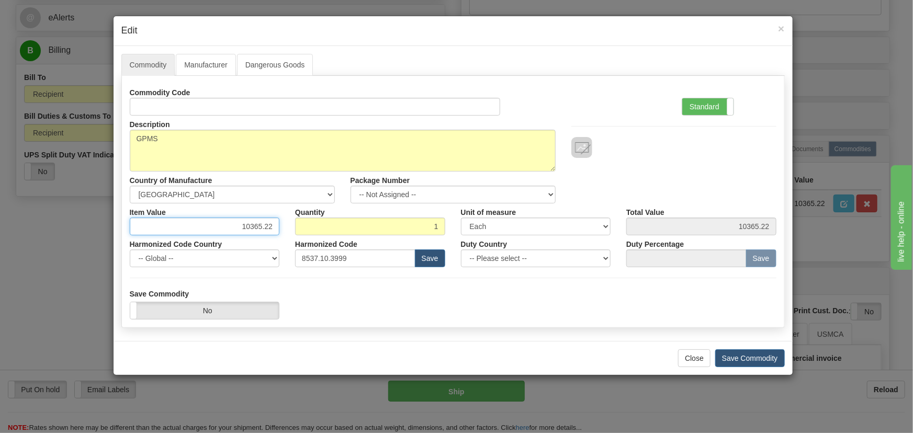
drag, startPoint x: 239, startPoint y: 227, endPoint x: 288, endPoint y: 231, distance: 49.3
click at [288, 231] on div "Item Value 10365.22 Quantity 1 Unit of measure 3 Thousand Square Inches Adjustm…" at bounding box center [453, 220] width 663 height 32
paste input ","
type input "10365.22"
click at [722, 99] on label "Standard" at bounding box center [707, 106] width 51 height 17
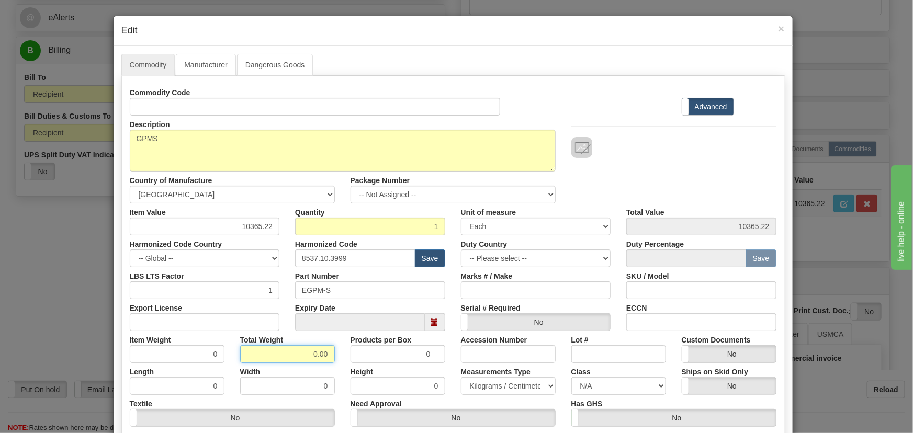
drag, startPoint x: 306, startPoint y: 348, endPoint x: 344, endPoint y: 369, distance: 44.3
click at [344, 369] on div "Commodity Code Standard Advanced Description GPMS Country of Manufacture -- Unk…" at bounding box center [453, 271] width 647 height 375
type input "1"
type input "1.0000"
click at [337, 367] on div "Width 0" at bounding box center [287, 379] width 110 height 32
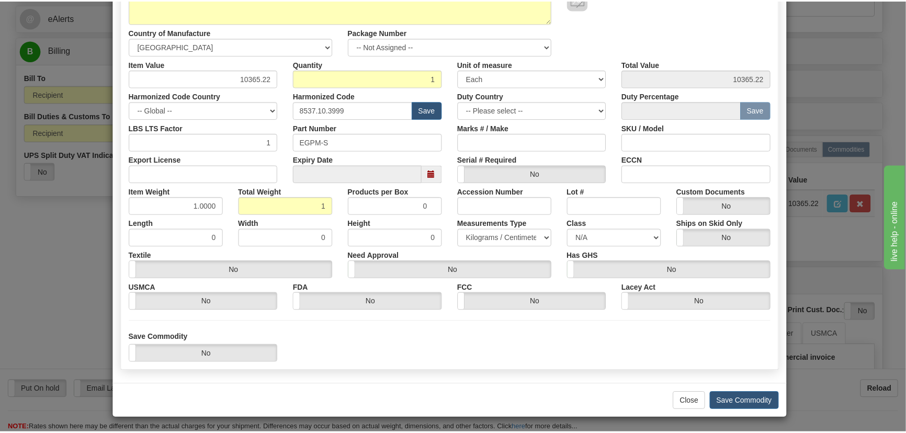
scroll to position [149, 0]
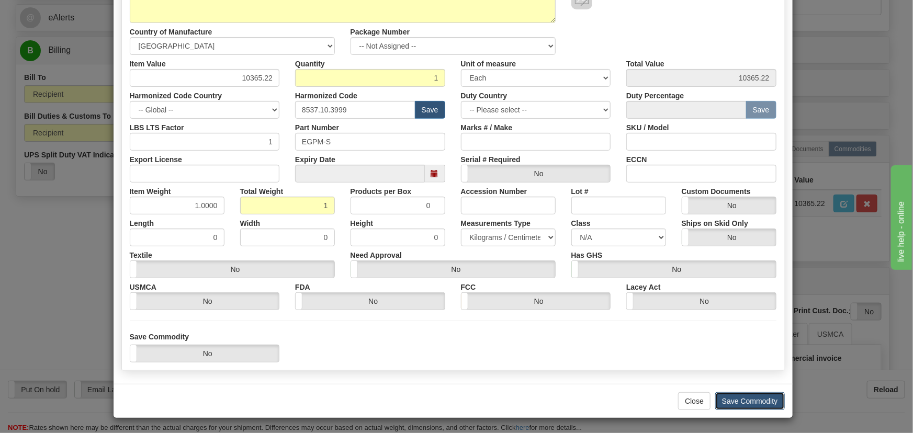
click at [747, 398] on button "Save Commodity" at bounding box center [750, 402] width 70 height 18
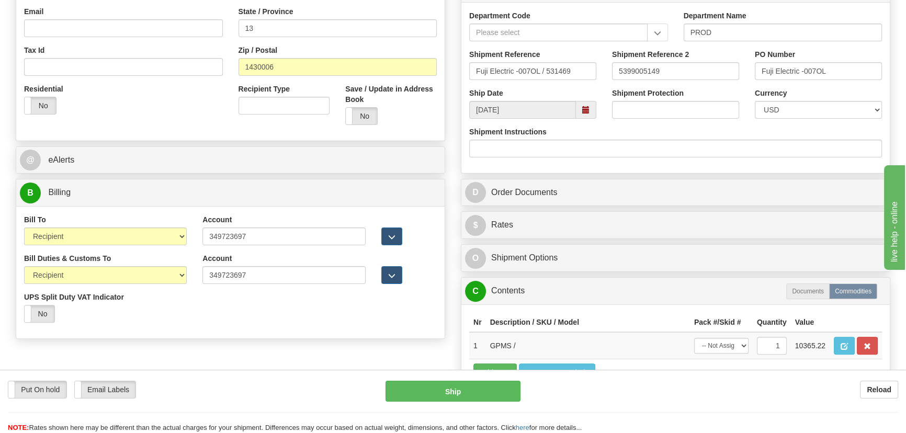
scroll to position [419, 0]
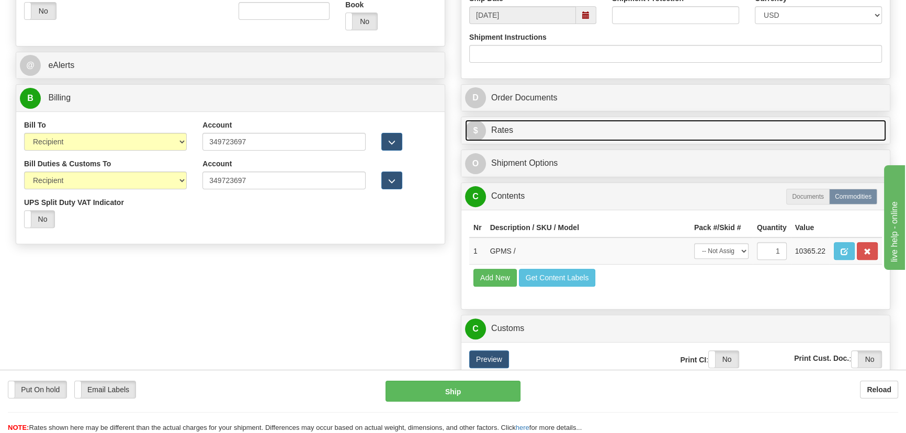
click at [800, 135] on link "$ Rates" at bounding box center [675, 130] width 421 height 21
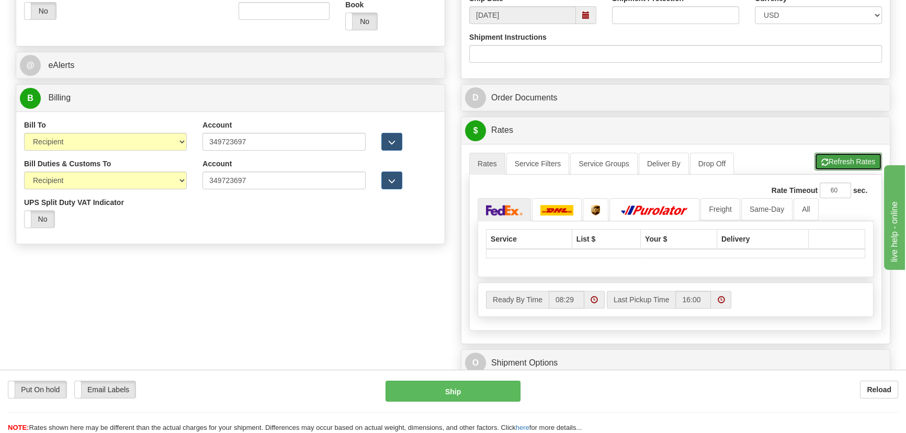
click at [845, 157] on button "Refresh Rates" at bounding box center [849, 162] width 68 height 18
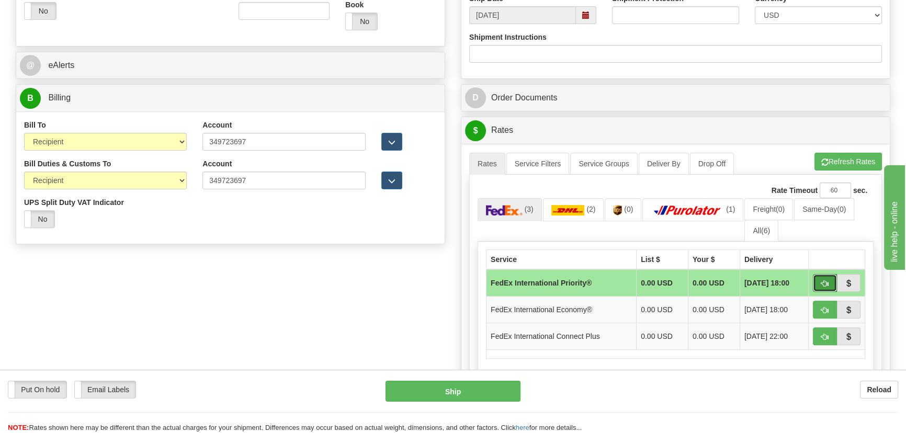
click at [831, 283] on button "button" at bounding box center [825, 283] width 24 height 18
type input "01"
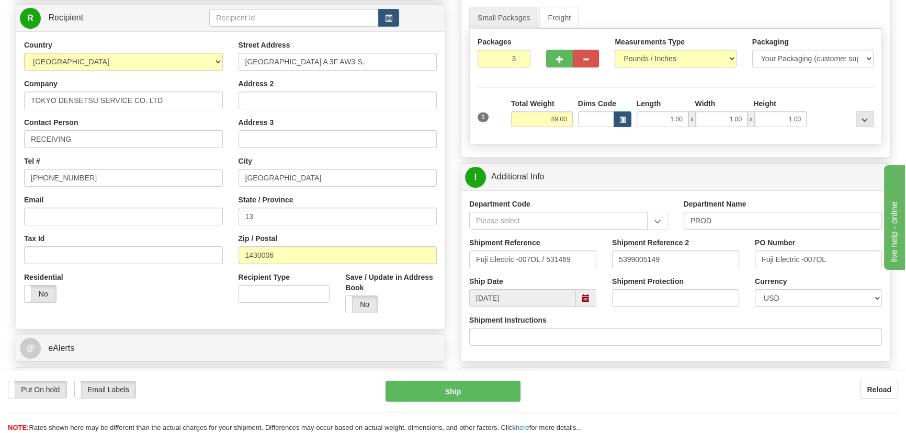
scroll to position [134, 0]
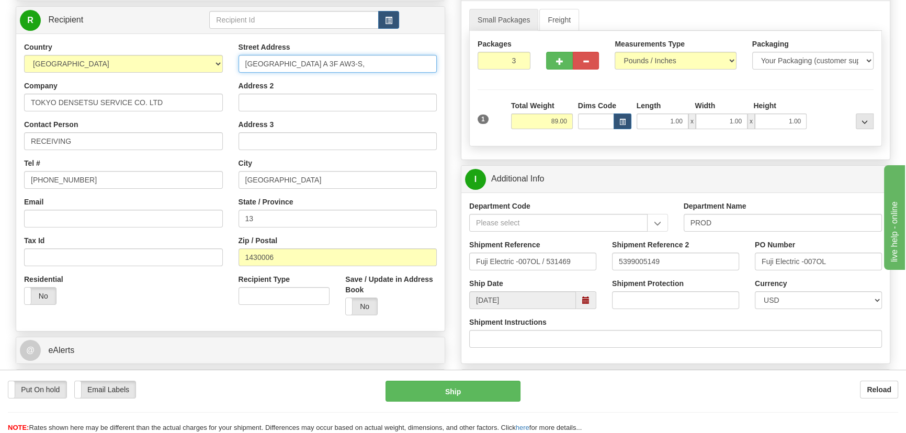
drag, startPoint x: 415, startPoint y: 64, endPoint x: 108, endPoint y: 52, distance: 306.9
click at [109, 50] on div "Country [GEOGRAPHIC_DATA] [GEOGRAPHIC_DATA] [GEOGRAPHIC_DATA] [GEOGRAPHIC_DATA]…" at bounding box center [230, 183] width 429 height 282
paste input "2-8-1 TAMAGAWA OOTAKU [GEOGRAPHIC_DATA]"
type input "2-8-1 TAMAGAWA OOTAKU [GEOGRAPHIC_DATA]"
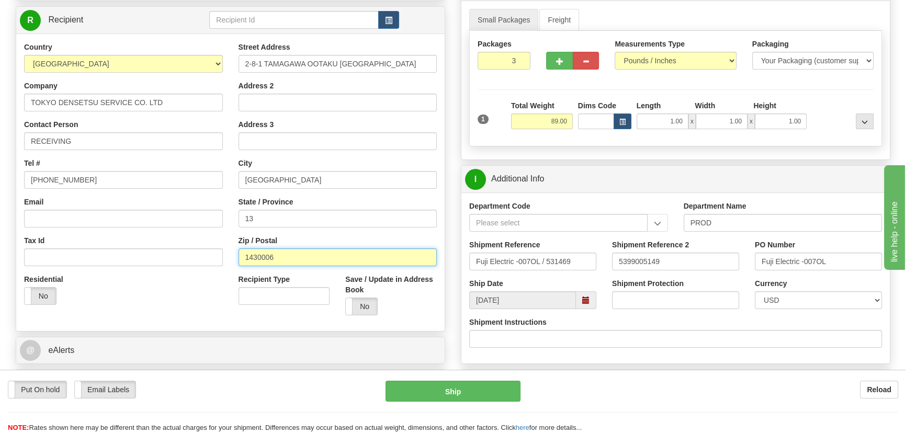
drag, startPoint x: 303, startPoint y: 258, endPoint x: 186, endPoint y: 257, distance: 116.7
click at [186, 256] on div "Country [GEOGRAPHIC_DATA] [GEOGRAPHIC_DATA] [GEOGRAPHIC_DATA] [GEOGRAPHIC_DATA]…" at bounding box center [230, 183] width 429 height 282
paste input "60095"
type input "1460095"
click at [194, 288] on div "Residential Yes No" at bounding box center [123, 293] width 215 height 39
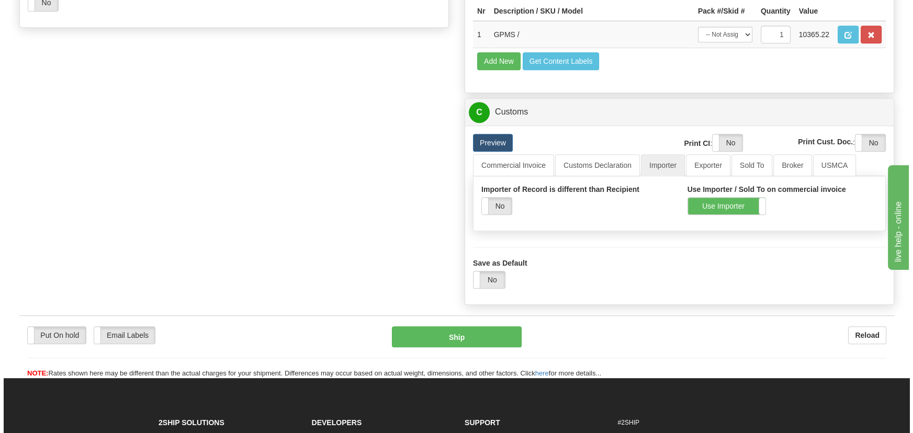
scroll to position [657, 0]
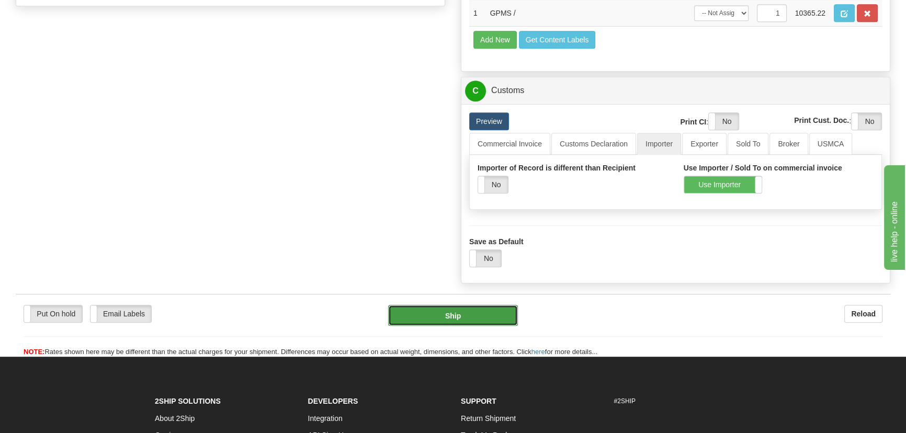
click at [479, 326] on button "Ship" at bounding box center [453, 315] width 130 height 21
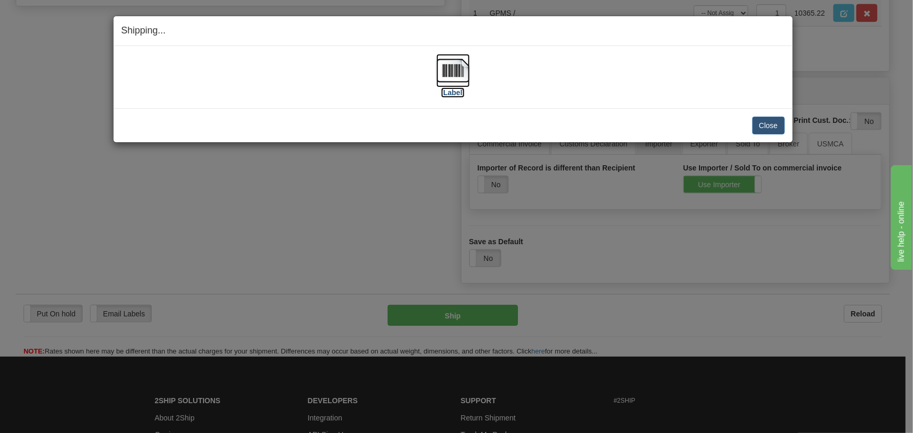
click at [455, 72] on img at bounding box center [452, 70] width 33 height 33
click at [769, 124] on button "Close" at bounding box center [769, 126] width 32 height 18
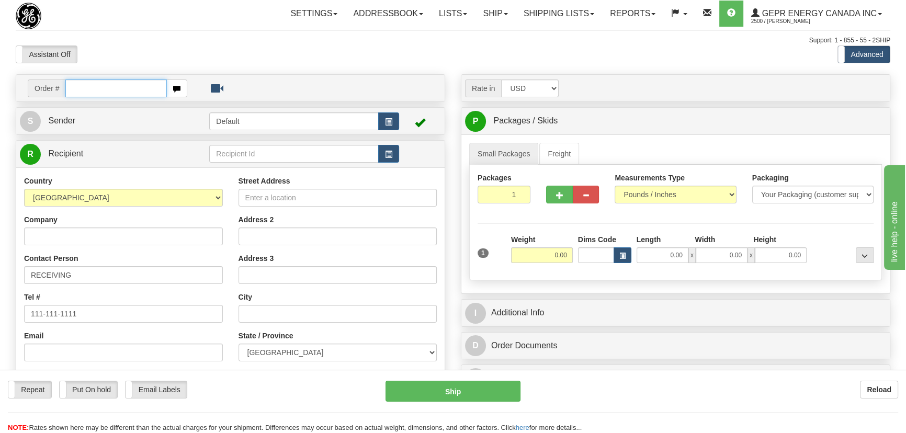
paste input "0086680644"
click at [80, 88] on input "0086680644" at bounding box center [116, 89] width 102 height 18
type input "86680644"
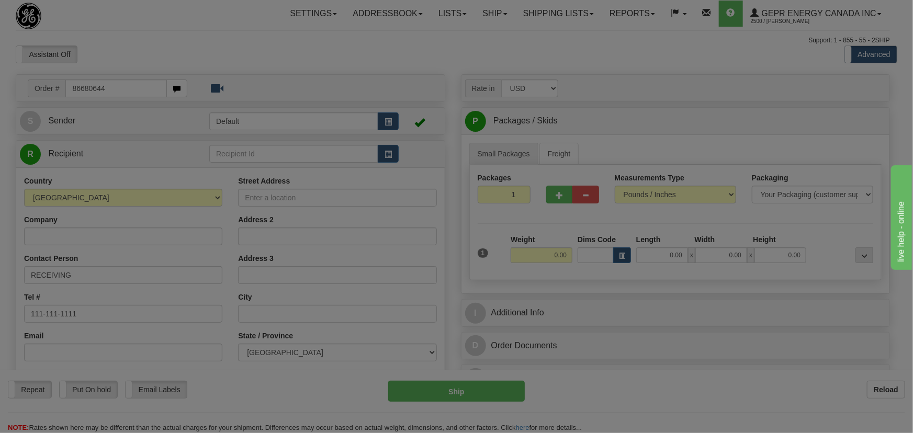
click at [544, 53] on body "Training Course Close Toggle navigation Settings Shipping Preferences New Recip…" at bounding box center [456, 216] width 913 height 433
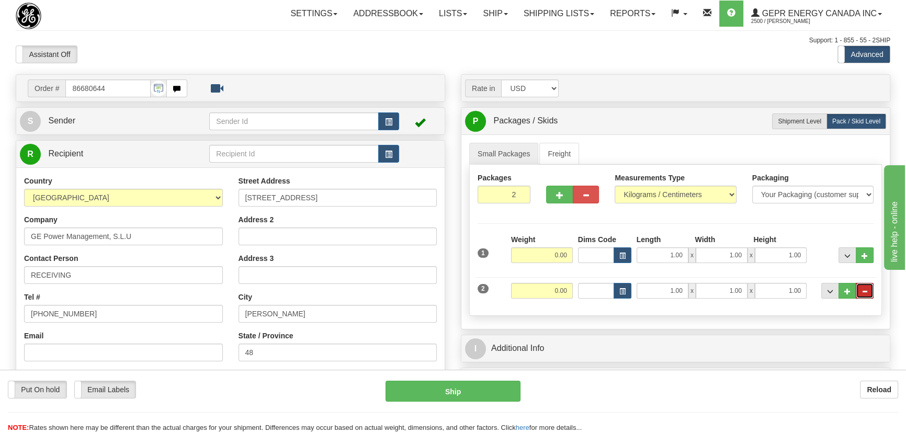
click at [862, 288] on button "..." at bounding box center [865, 291] width 18 height 16
radio input "true"
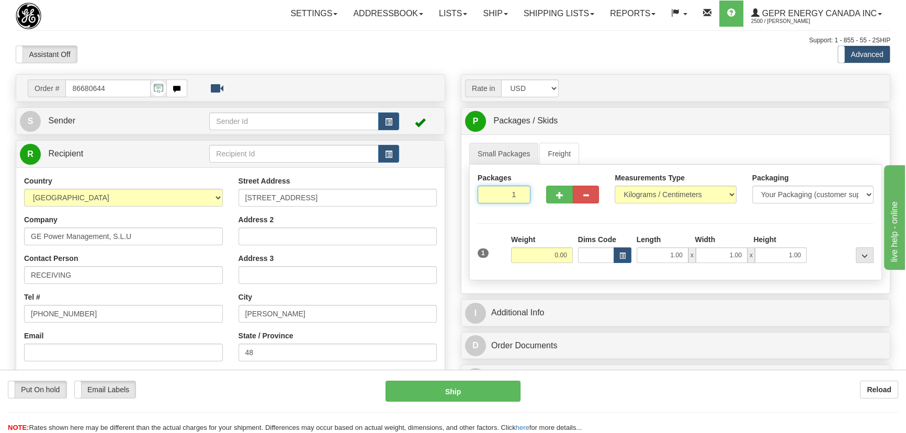
drag, startPoint x: 508, startPoint y: 190, endPoint x: 536, endPoint y: 211, distance: 34.8
click at [536, 210] on div "Packages 1 1" at bounding box center [504, 192] width 69 height 39
type input "2"
click at [539, 216] on div "Packages 2 1 Measurements Type" at bounding box center [675, 223] width 413 height 116
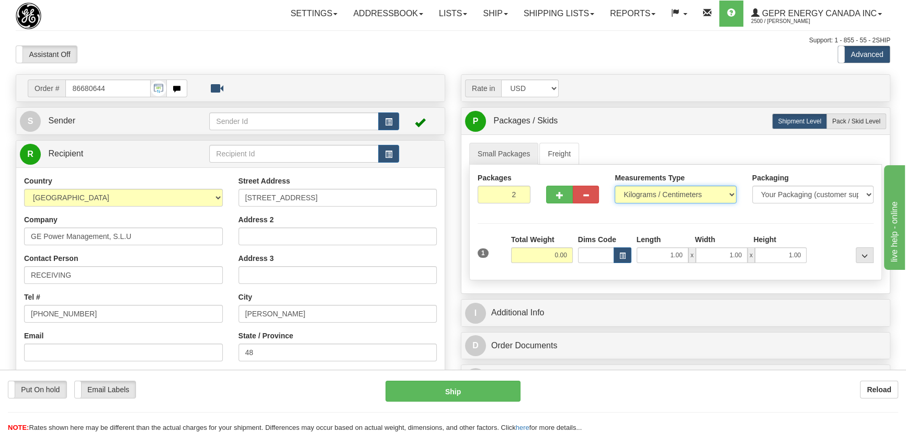
click at [666, 194] on select "Pounds / Inches Kilograms / Centimeters" at bounding box center [675, 195] width 121 height 18
select select "0"
click at [615, 186] on select "Pounds / Inches Kilograms / Centimeters" at bounding box center [675, 195] width 121 height 18
click at [380, 50] on div "Assistant On Assistant Off Do a return Do a return Previous Next Standard Advan…" at bounding box center [453, 55] width 891 height 18
drag, startPoint x: 542, startPoint y: 256, endPoint x: 588, endPoint y: 267, distance: 47.3
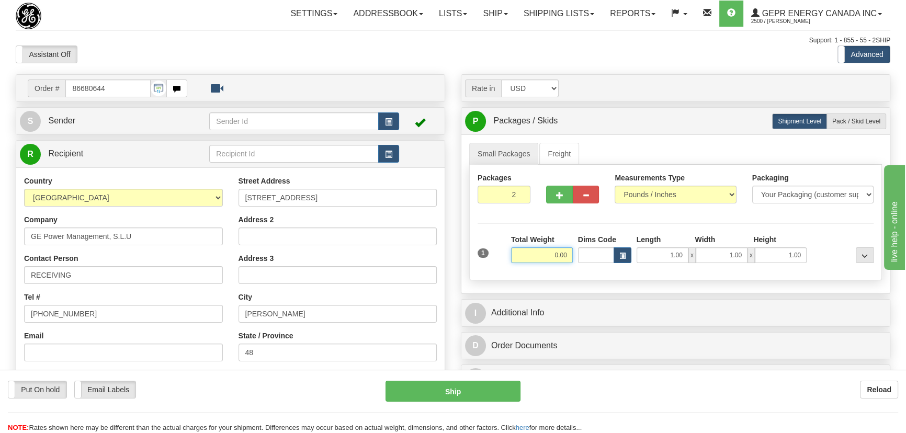
click at [588, 267] on div "1 Total Weight 0.00 Dims Code x" at bounding box center [675, 252] width 401 height 37
type input "54.00"
click at [662, 216] on div "Packages 2 1 Measurements Type" at bounding box center [675, 223] width 413 height 116
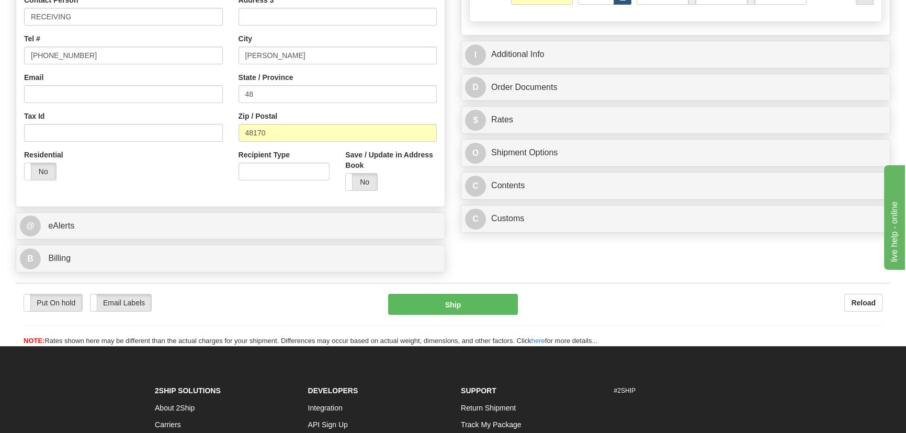
scroll to position [285, 0]
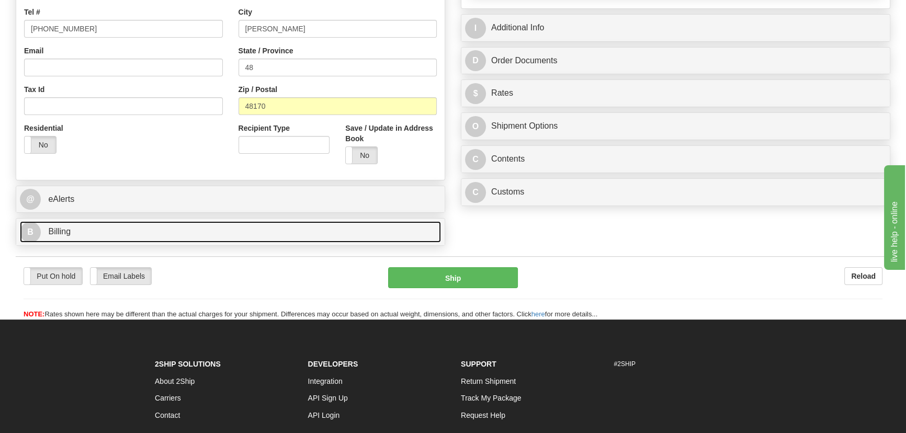
click at [296, 221] on link "B Billing" at bounding box center [230, 231] width 421 height 21
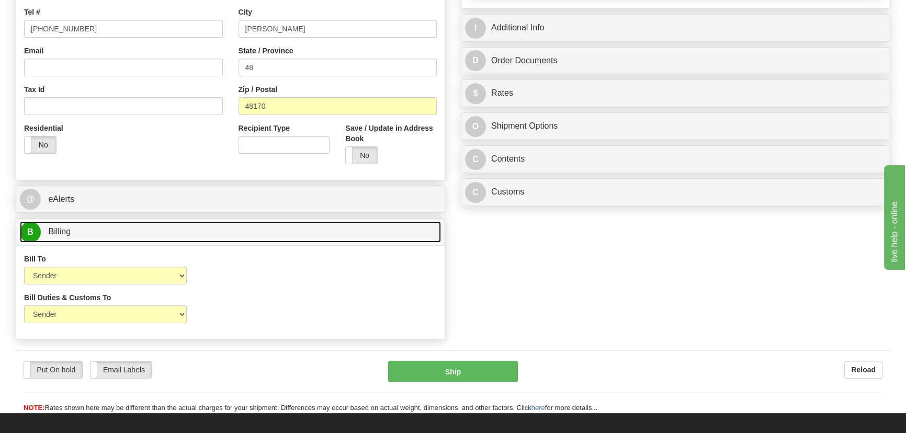
scroll to position [333, 0]
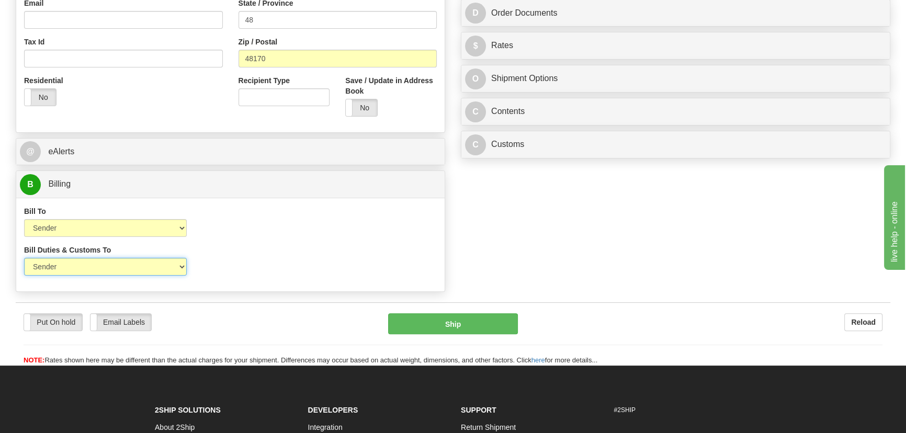
click at [112, 269] on select "Sender Recipient Third Party" at bounding box center [105, 267] width 163 height 18
select select "3"
click at [24, 258] on select "Sender Recipient Third Party" at bounding box center [105, 267] width 163 height 18
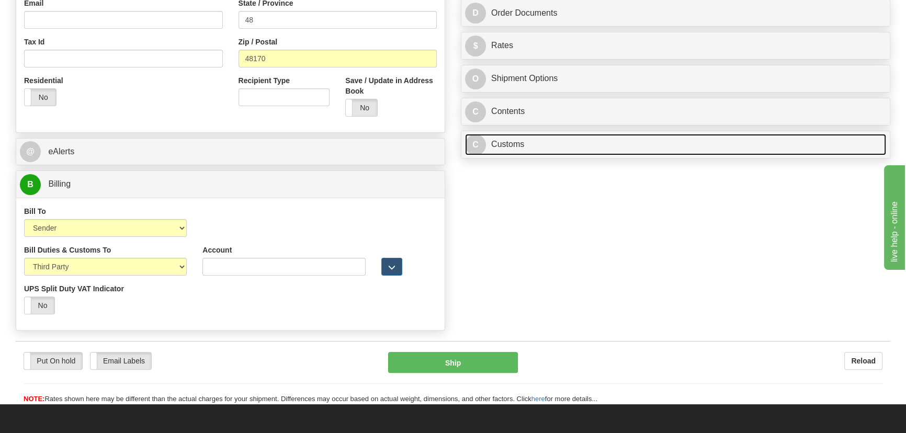
click at [703, 145] on link "C Customs" at bounding box center [675, 144] width 421 height 21
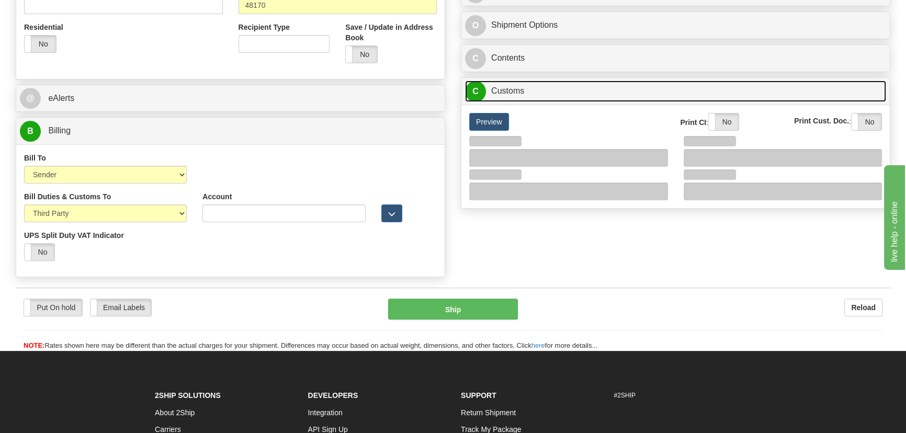
scroll to position [428, 0]
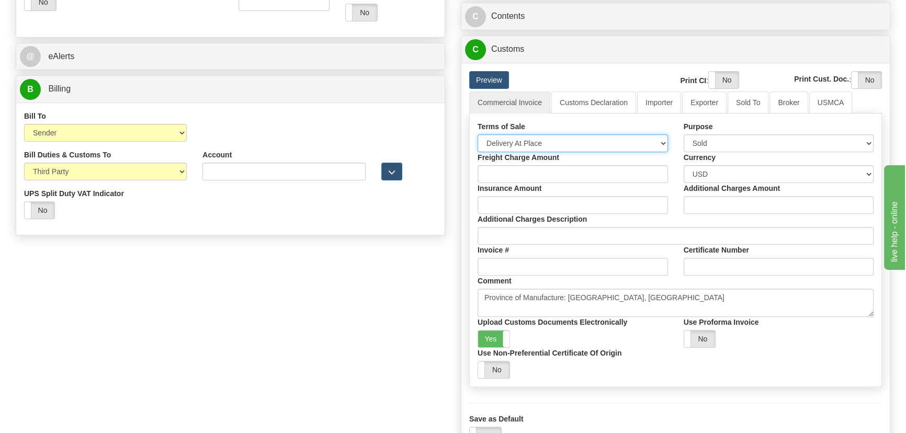
click at [569, 139] on select "Free Carrier Free On Board Ex Works Delivered Duty Unpaid Delivered Duty Paid C…" at bounding box center [573, 144] width 191 height 18
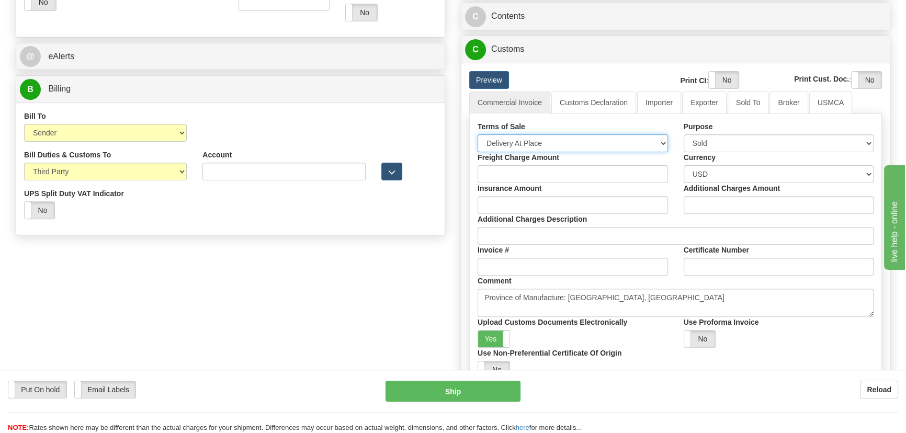
select select "7"
click at [478, 135] on select "Free Carrier Free On Board Ex Works Delivered Duty Unpaid Delivered Duty Paid C…" at bounding box center [573, 144] width 191 height 18
click at [650, 103] on link "Importer" at bounding box center [659, 103] width 44 height 22
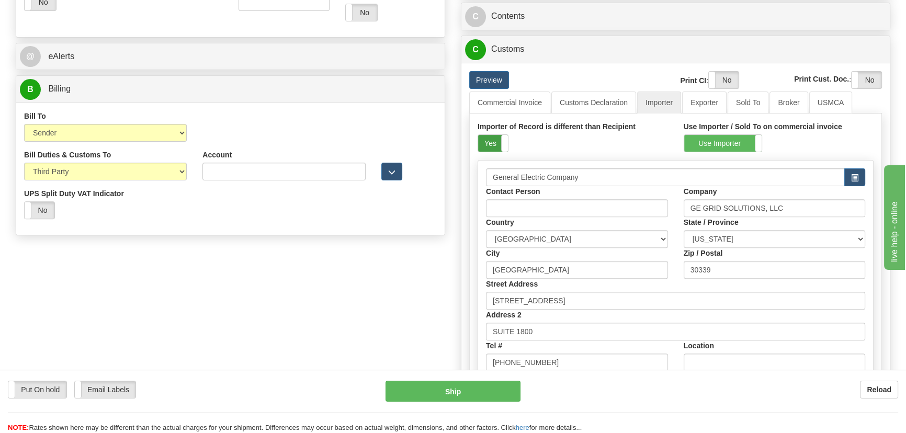
click at [496, 147] on label "Yes" at bounding box center [493, 143] width 30 height 17
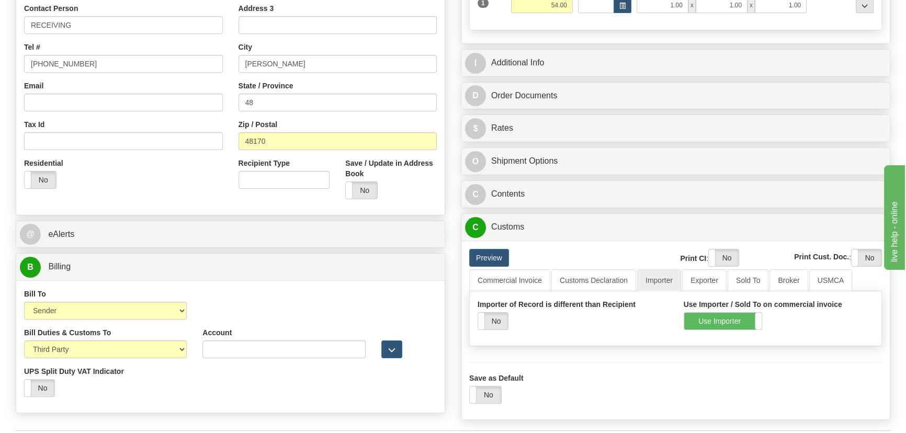
scroll to position [238, 0]
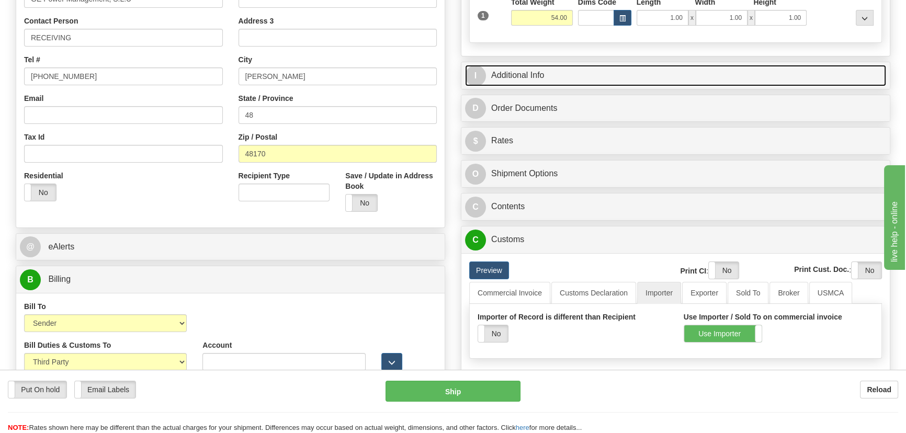
click at [709, 75] on link "I Additional Info" at bounding box center [675, 75] width 421 height 21
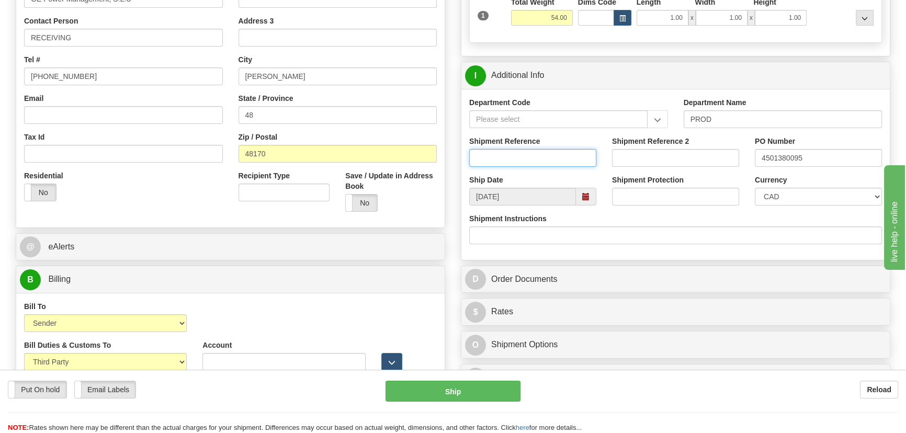
click at [565, 156] on input "Shipment Reference" at bounding box center [532, 158] width 127 height 18
click at [785, 195] on select "CAD USD EUR ZAR [PERSON_NAME] ARN AUD AUS AWG BBD BFR BGN BHD BMD BND BRC BRL C…" at bounding box center [818, 197] width 127 height 18
select select "1"
click at [755, 188] on select "CAD USD EUR ZAR [PERSON_NAME] ARN AUD AUS AWG BBD BFR BGN BHD BMD BND BRC BRL C…" at bounding box center [818, 197] width 127 height 18
click at [578, 156] on input "Shipment Reference" at bounding box center [532, 158] width 127 height 18
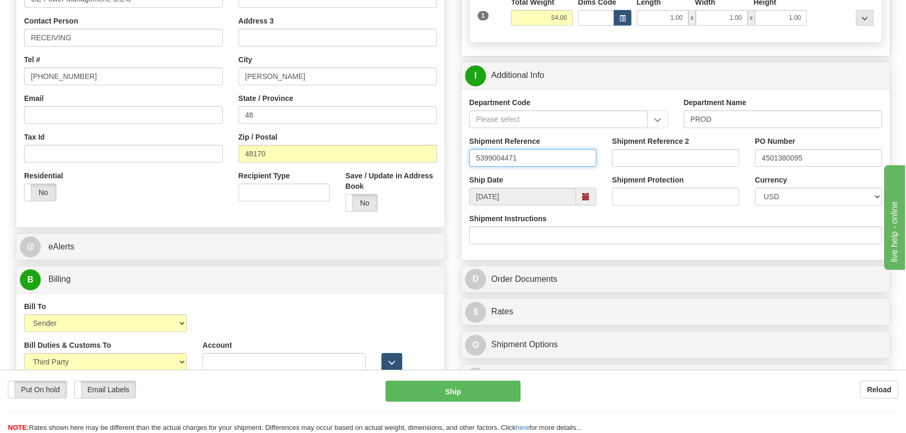
drag, startPoint x: 578, startPoint y: 156, endPoint x: 459, endPoint y: 153, distance: 119.4
click at [459, 153] on div "Rate in Account Currency ARN AWG AUD AUS BHD BBD BFR BMD BRC BRL GBP UKL BND BG…" at bounding box center [675, 223] width 445 height 772
type input "5399004471"
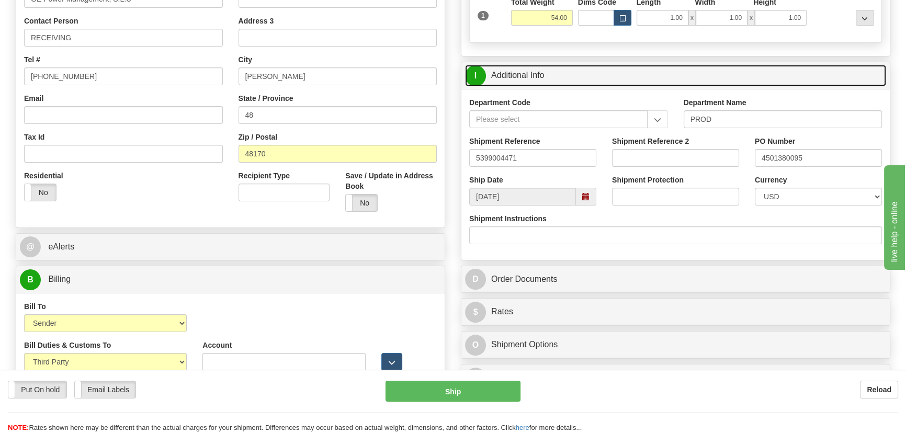
click at [748, 75] on link "I Additional Info" at bounding box center [675, 75] width 421 height 21
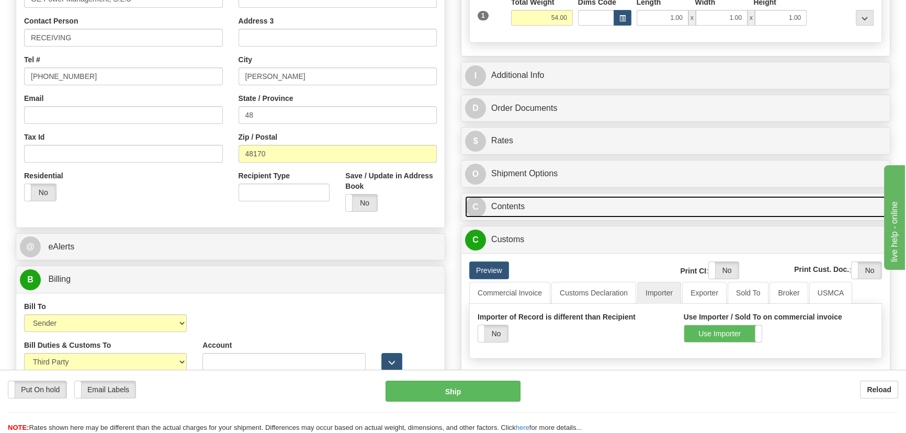
click at [600, 198] on link "C Contents" at bounding box center [675, 206] width 421 height 21
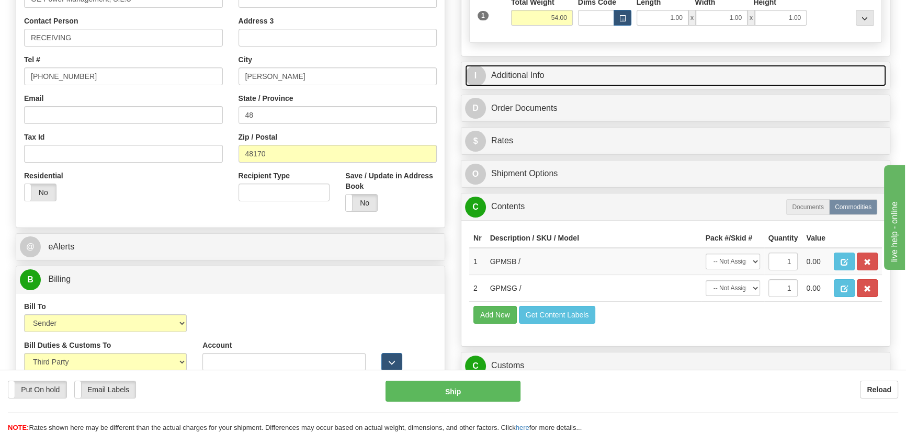
click at [731, 71] on link "I Additional Info" at bounding box center [675, 75] width 421 height 21
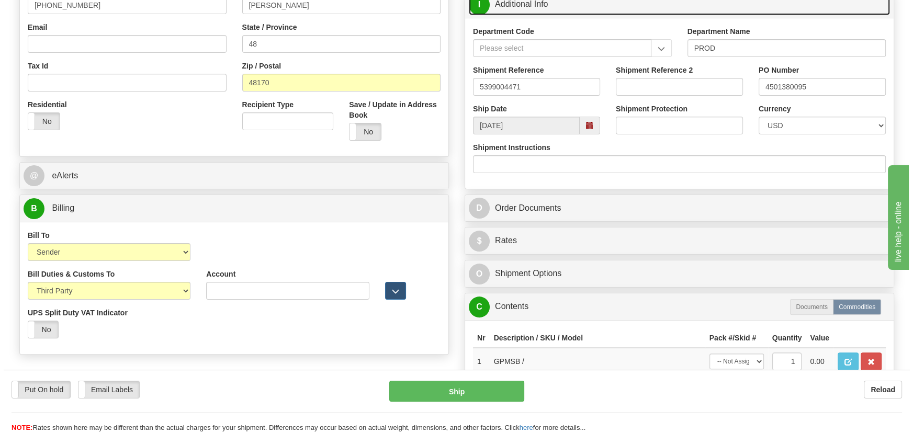
scroll to position [428, 0]
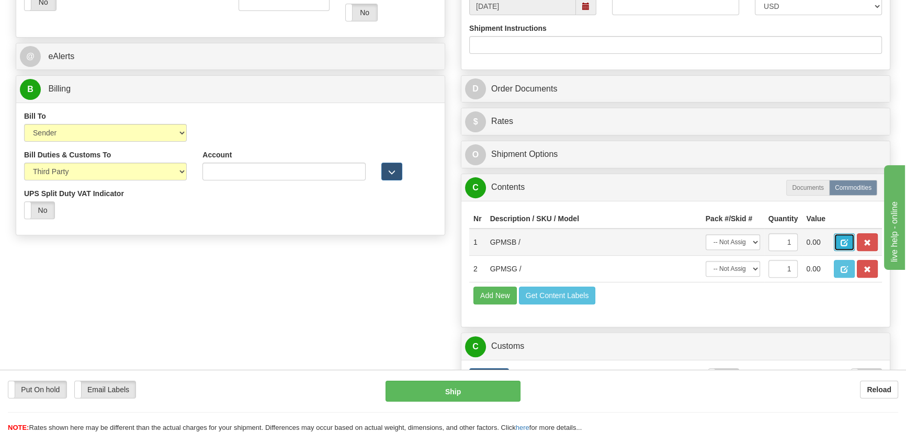
click at [844, 243] on span "button" at bounding box center [844, 243] width 7 height 7
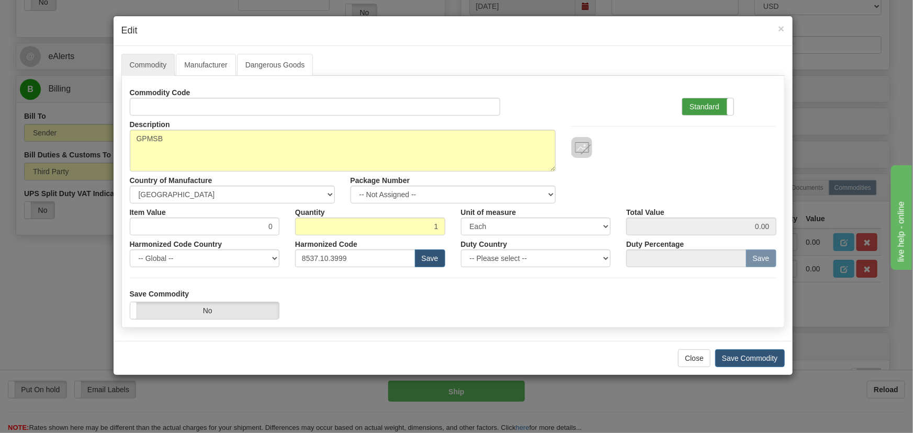
click at [720, 101] on label "Standard" at bounding box center [707, 106] width 51 height 17
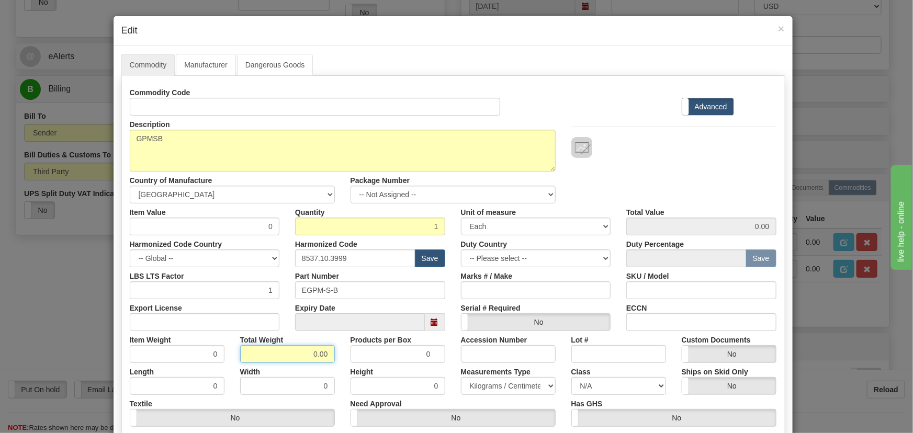
drag, startPoint x: 303, startPoint y: 354, endPoint x: 346, endPoint y: 367, distance: 44.7
click at [346, 367] on div "Commodity Code Standard Advanced Description GPMSB Country of Manufacture -- Un…" at bounding box center [453, 271] width 647 height 375
type input "1"
type input "1.0000"
click at [335, 365] on div "Width 0" at bounding box center [287, 379] width 110 height 32
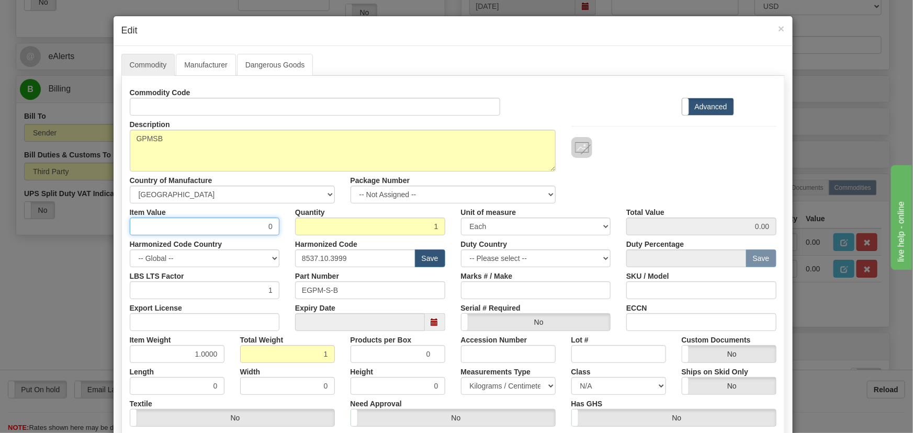
drag, startPoint x: 256, startPoint y: 227, endPoint x: 308, endPoint y: 240, distance: 53.8
click at [303, 242] on div "Commodity Code Standard Advanced Description GPMSB Country of Manufacture -- Un…" at bounding box center [453, 271] width 647 height 375
paste input "1.895,25"
type input "1895.25"
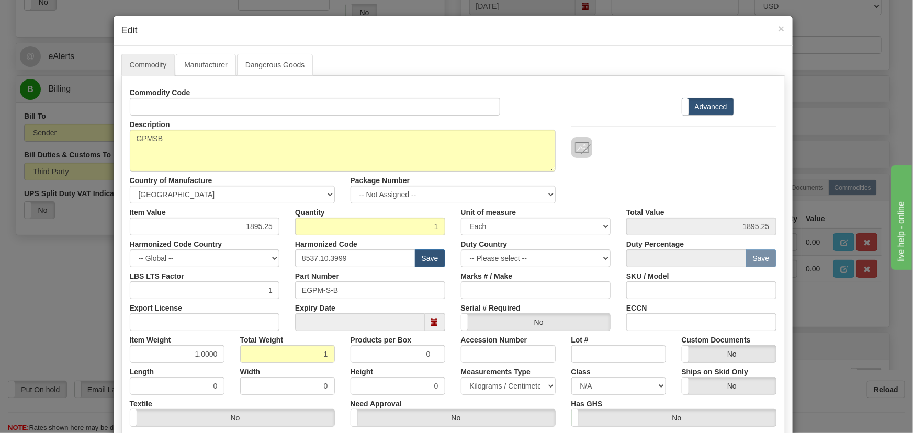
click at [640, 167] on div "Description GPMSB Country of Manufacture -- Unknown -- AFGHANISTAN ALAND ISLAND…" at bounding box center [453, 160] width 663 height 88
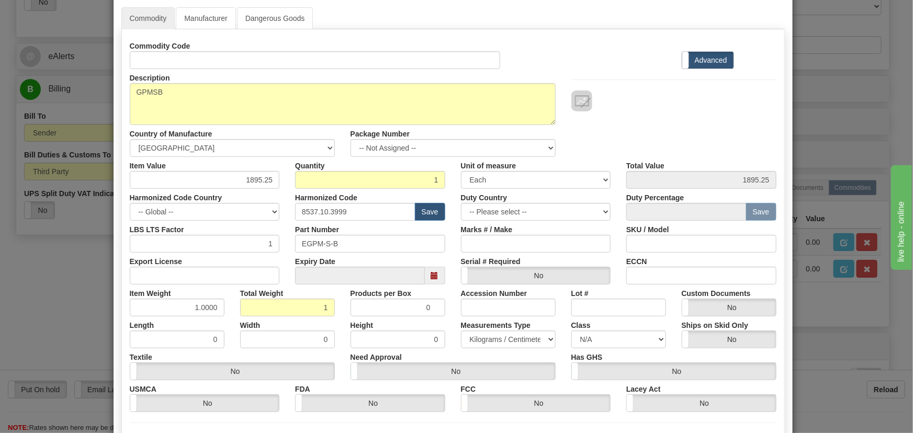
scroll to position [142, 0]
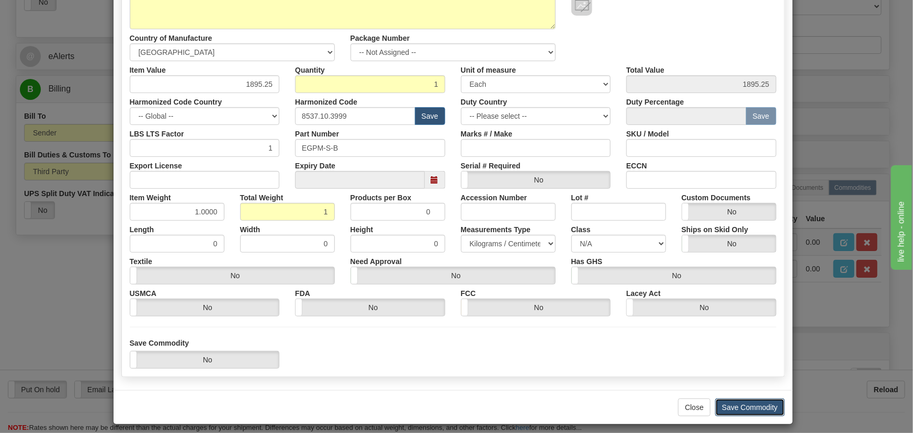
click at [757, 401] on button "Save Commodity" at bounding box center [750, 408] width 70 height 18
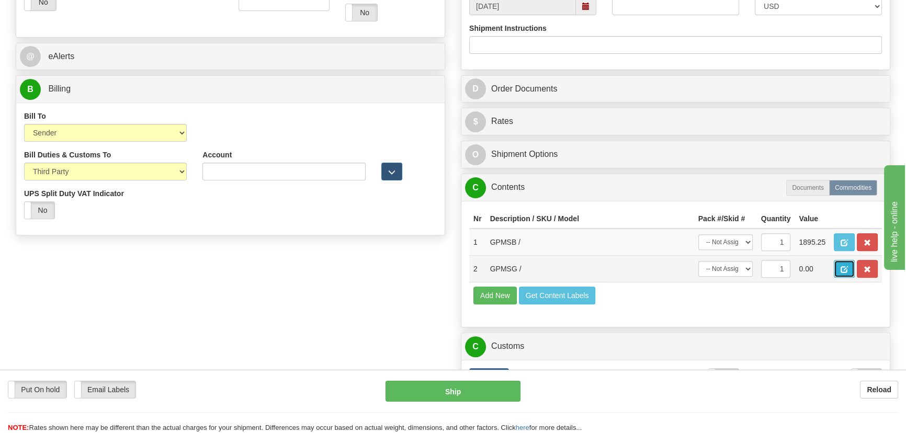
click at [845, 268] on span "button" at bounding box center [844, 269] width 7 height 7
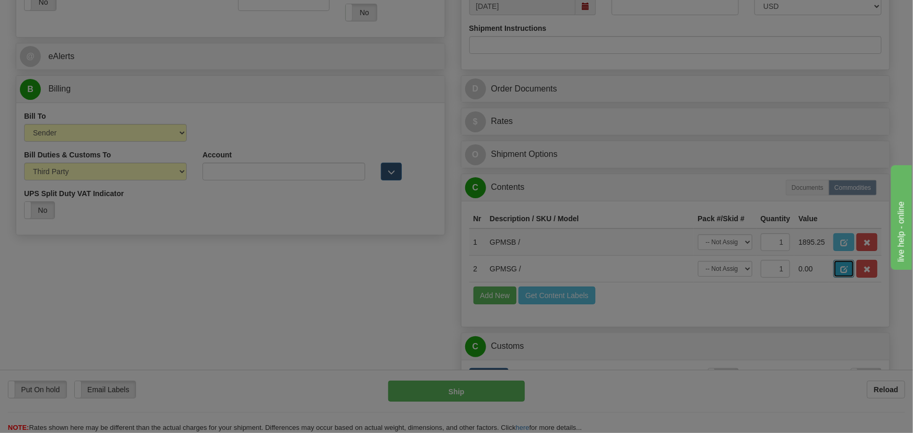
scroll to position [0, 0]
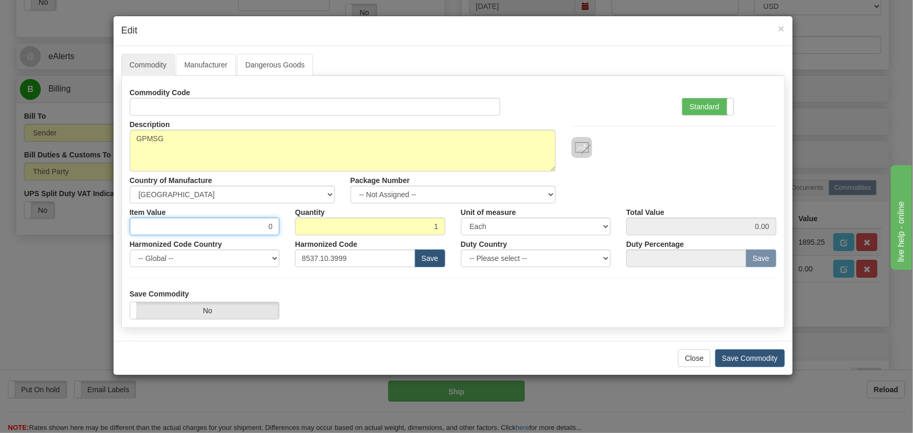
drag, startPoint x: 278, startPoint y: 238, endPoint x: 345, endPoint y: 235, distance: 67.6
click at [311, 248] on div "Commodity Code Standard Advanced Description GPMSG Country of Manufacture -- Un…" at bounding box center [453, 176] width 647 height 184
paste input "3.481,27"
type input "3481.27"
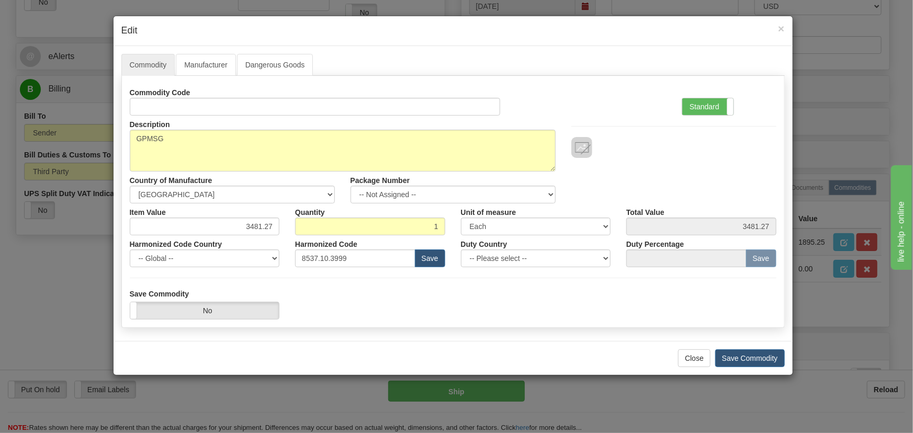
click at [669, 172] on div "Description GPMSG Country of Manufacture -- Unknown -- AFGHANISTAN ALAND ISLAND…" at bounding box center [453, 160] width 663 height 88
click at [722, 104] on label "Standard" at bounding box center [707, 106] width 51 height 17
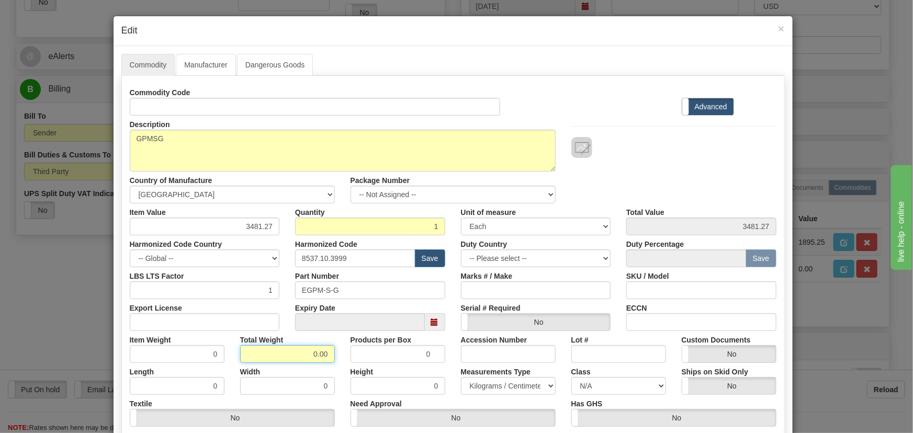
drag, startPoint x: 303, startPoint y: 354, endPoint x: 335, endPoint y: 366, distance: 34.8
click at [336, 366] on div "Commodity Code Standard Advanced Description GPMSG Country of Manufacture -- Un…" at bounding box center [453, 271] width 647 height 375
type input "1"
type input "1.0000"
click at [335, 366] on div "Width 0" at bounding box center [287, 379] width 110 height 32
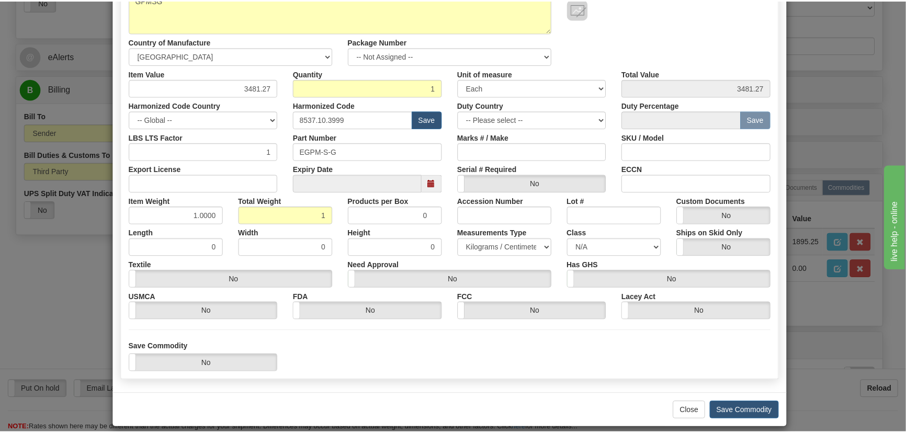
scroll to position [142, 0]
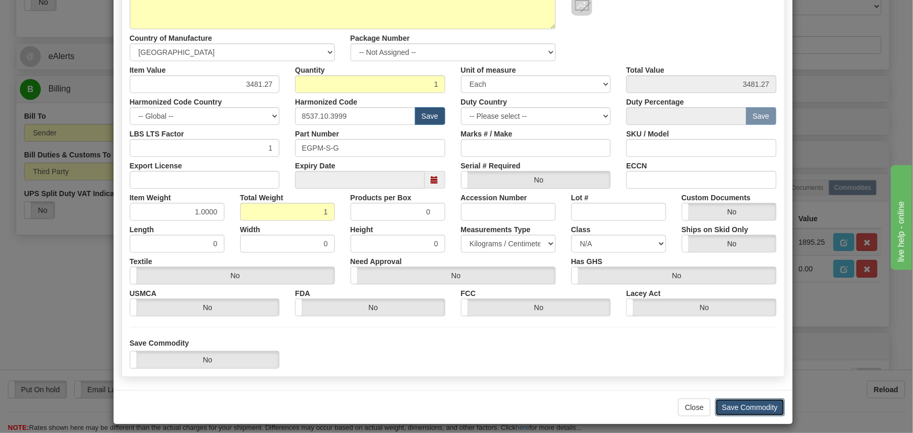
click at [757, 405] on button "Save Commodity" at bounding box center [750, 408] width 70 height 18
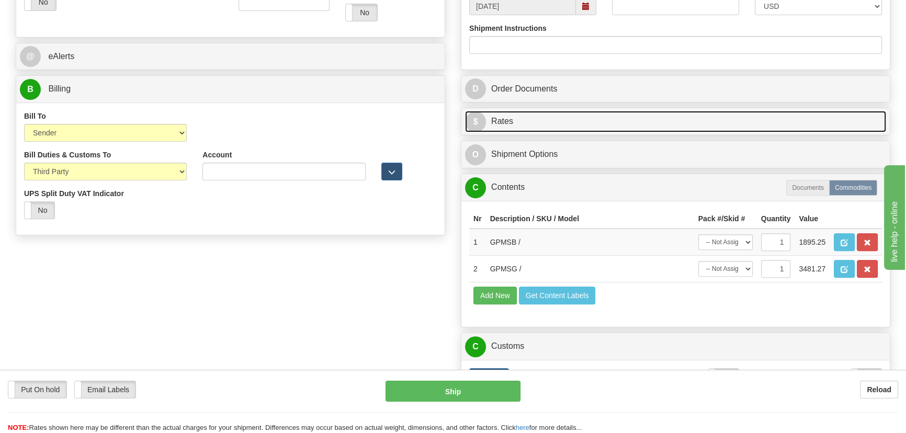
click at [621, 121] on link "$ Rates" at bounding box center [675, 121] width 421 height 21
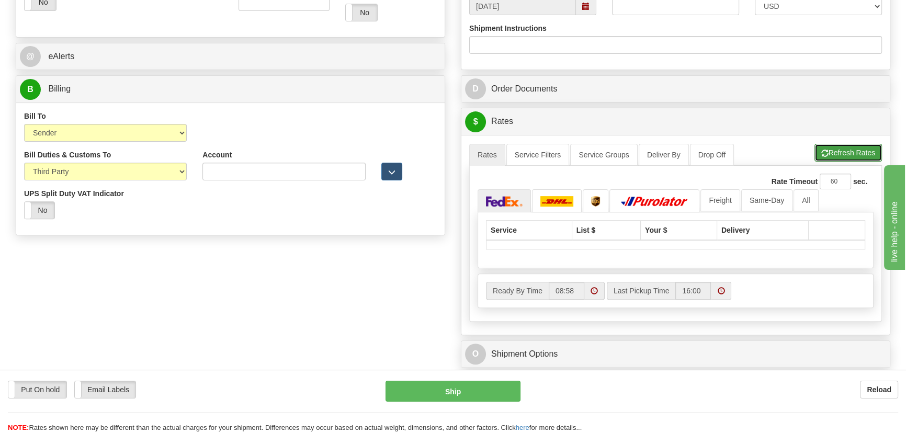
click at [848, 153] on button "Refresh Rates" at bounding box center [849, 153] width 68 height 18
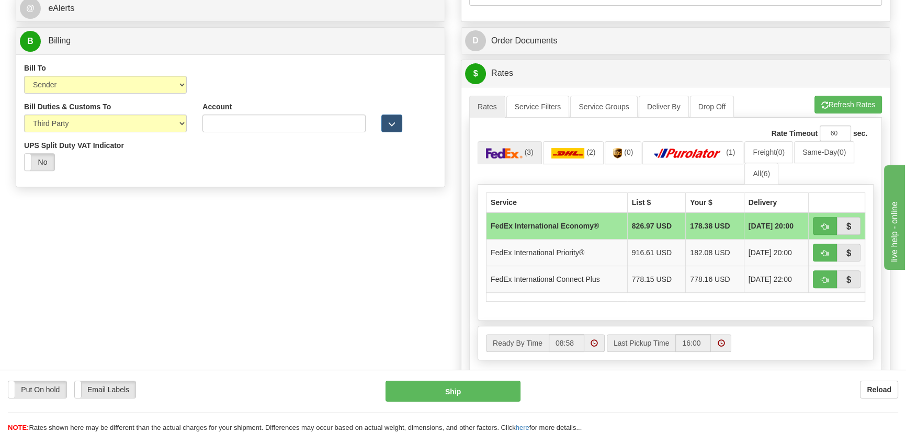
scroll to position [476, 0]
click at [576, 149] on img at bounding box center [568, 154] width 33 height 10
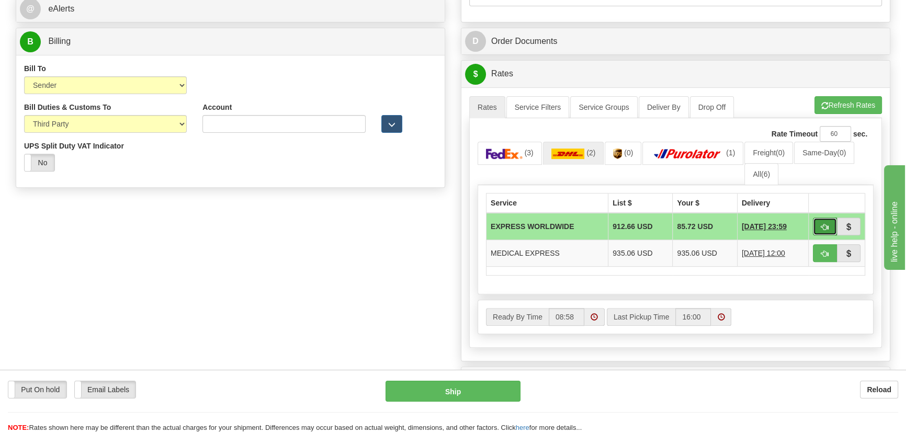
click at [817, 225] on button "button" at bounding box center [825, 227] width 24 height 18
type input "P"
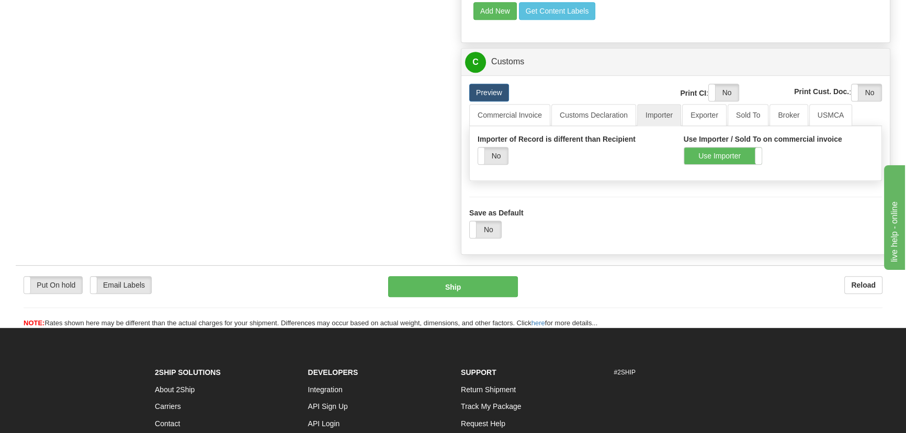
scroll to position [713, 0]
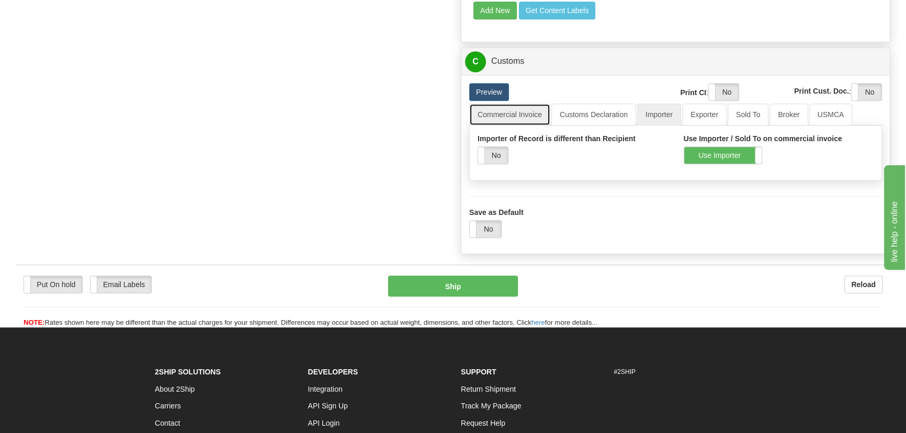
click at [534, 115] on link "Commercial Invoice" at bounding box center [509, 115] width 81 height 22
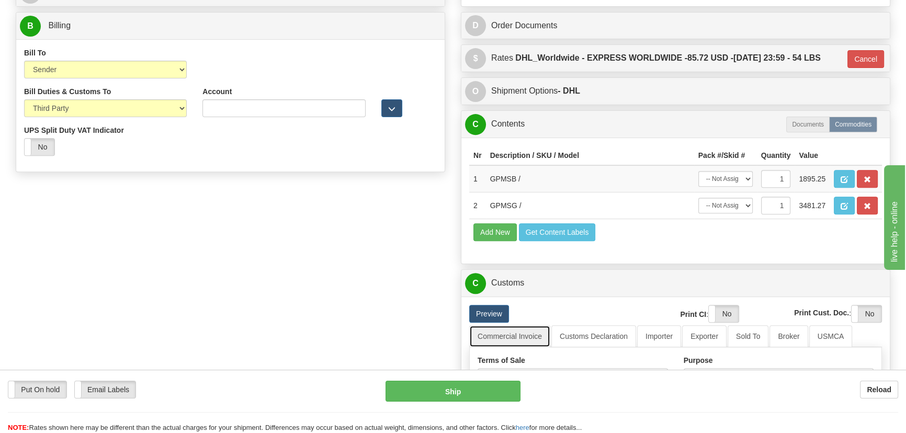
scroll to position [476, 0]
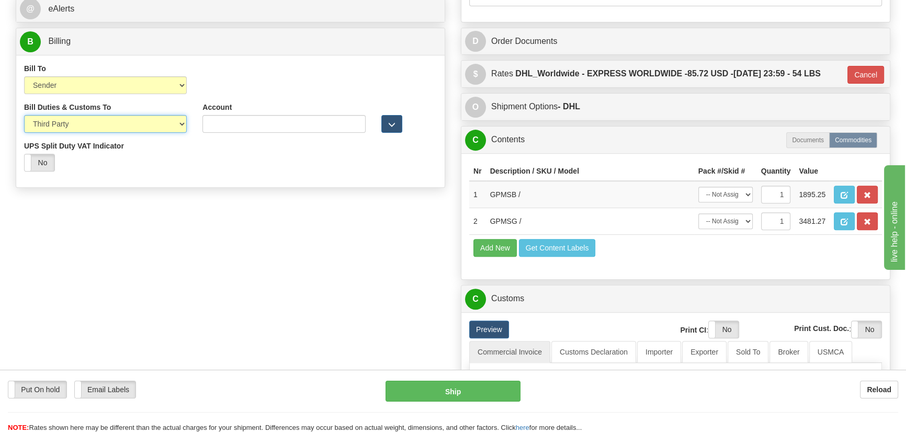
click at [143, 124] on select "Sender Recipient Third Party" at bounding box center [105, 124] width 163 height 18
select select "2"
click at [24, 116] on select "Sender Recipient Third Party" at bounding box center [105, 124] width 163 height 18
click at [221, 262] on div "Order # 86680644 S Sender" at bounding box center [453, 164] width 891 height 1130
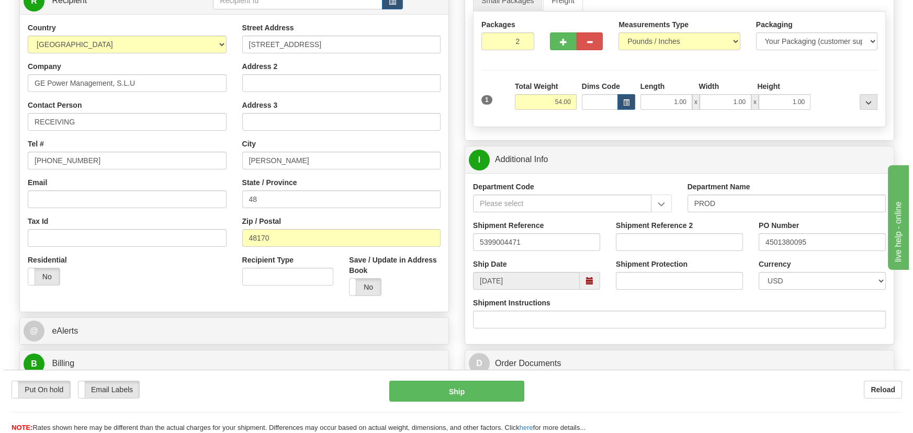
scroll to position [142, 0]
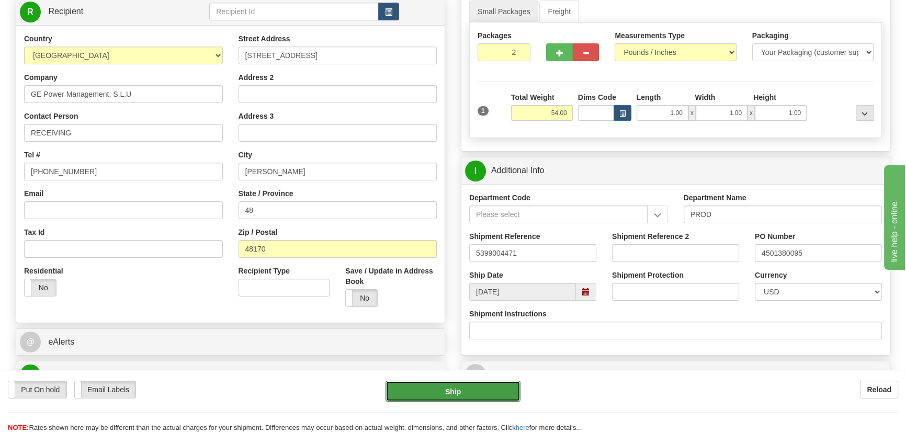
click at [486, 389] on button "Ship" at bounding box center [454, 391] width 136 height 21
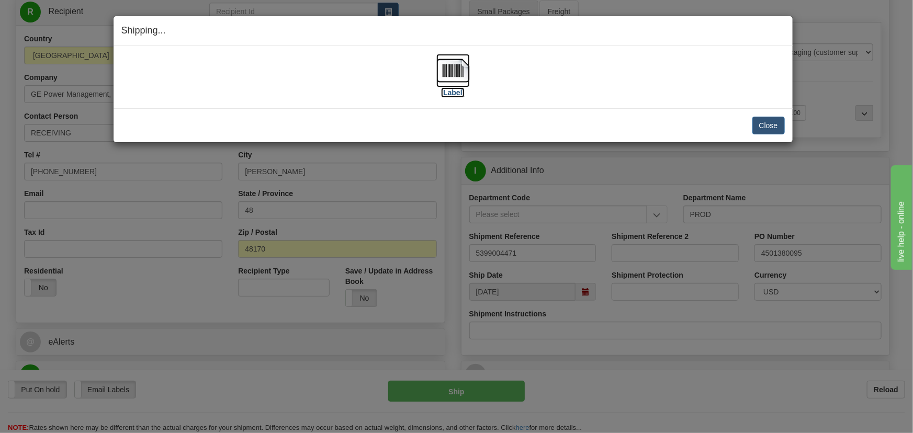
click at [442, 75] on img at bounding box center [452, 70] width 33 height 33
click at [769, 120] on button "Close" at bounding box center [769, 126] width 32 height 18
